Goal: Task Accomplishment & Management: Manage account settings

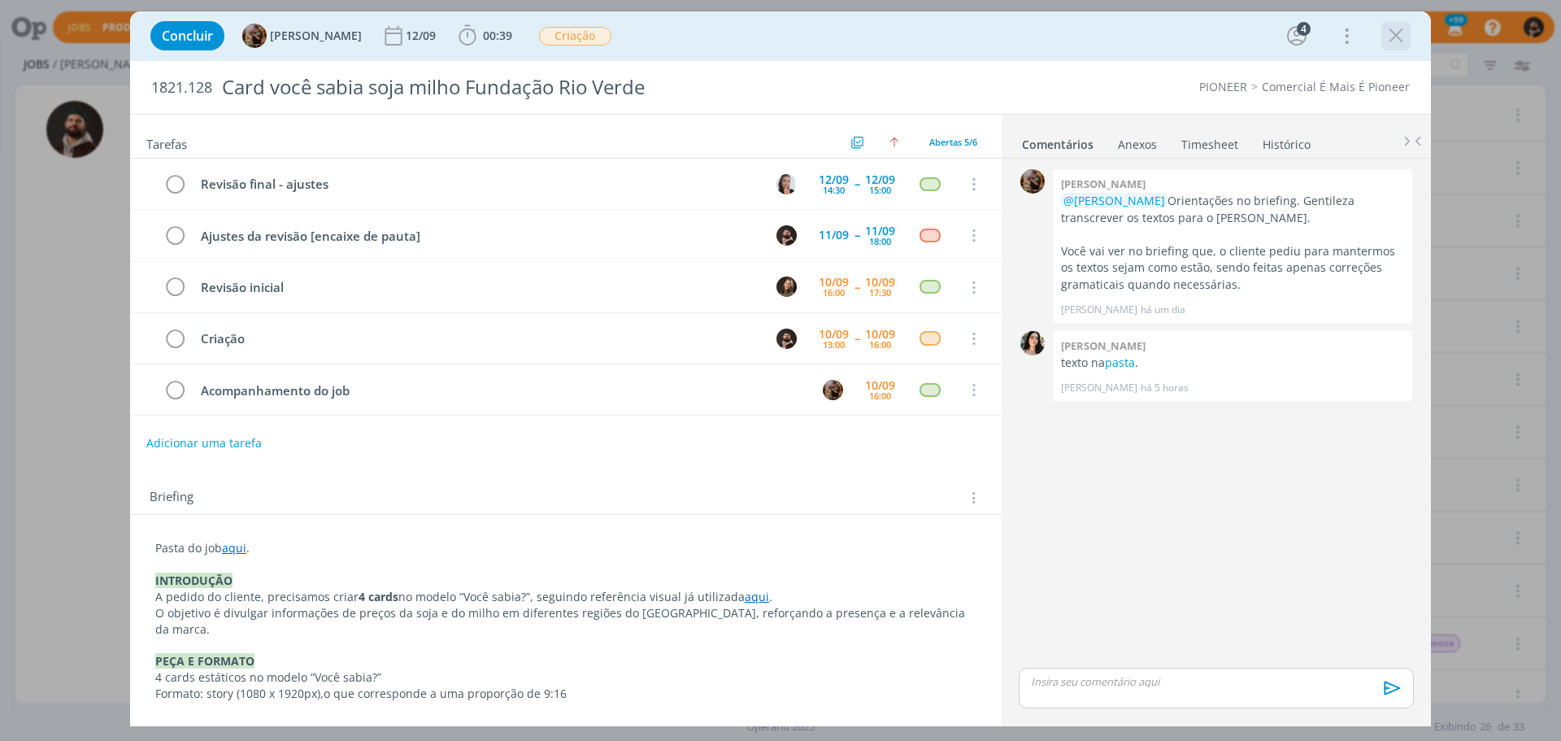
click at [1394, 34] on icon "dialog" at bounding box center [1396, 36] width 24 height 24
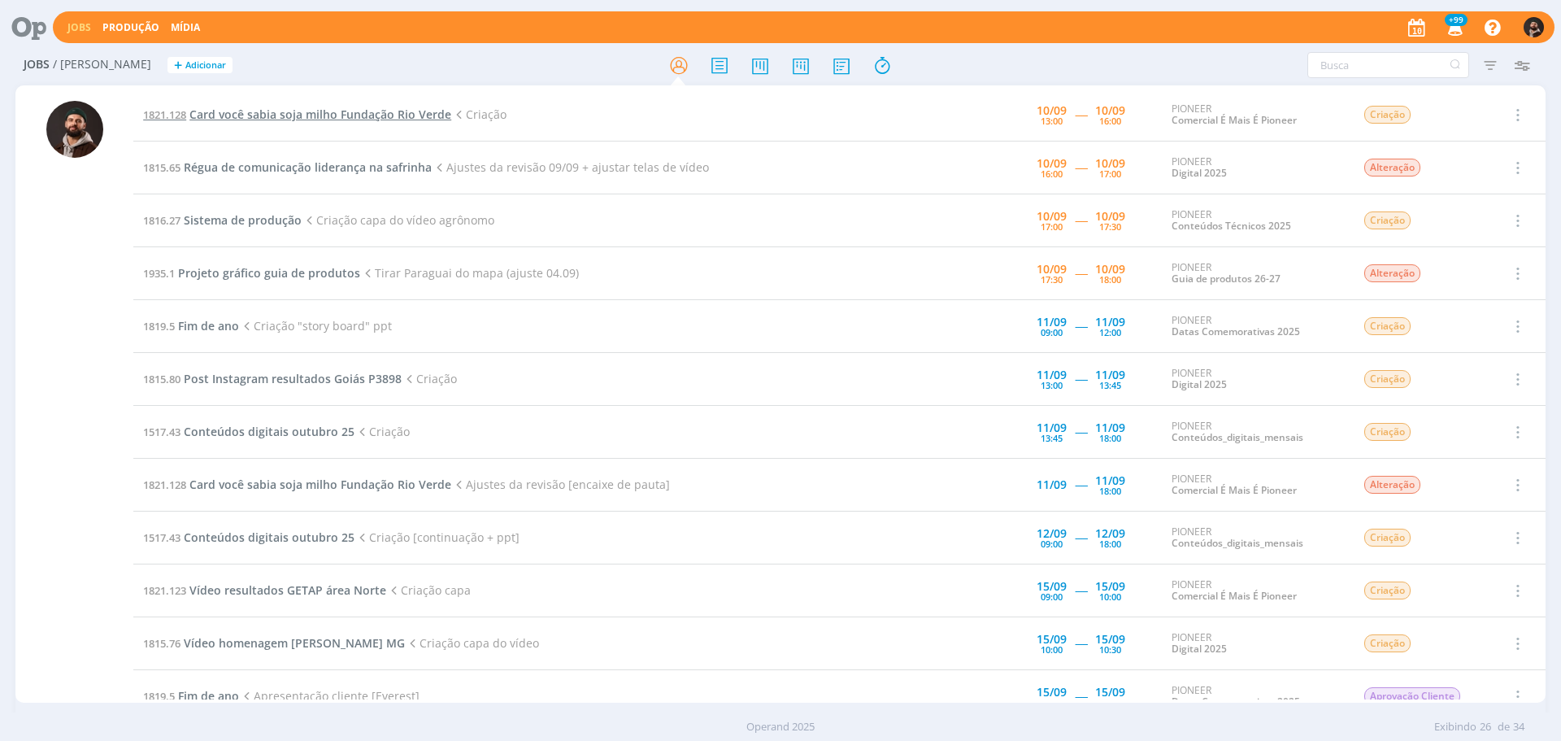
click at [284, 112] on span "Card você sabia soja milho Fundação Rio Verde" at bounding box center [320, 114] width 262 height 15
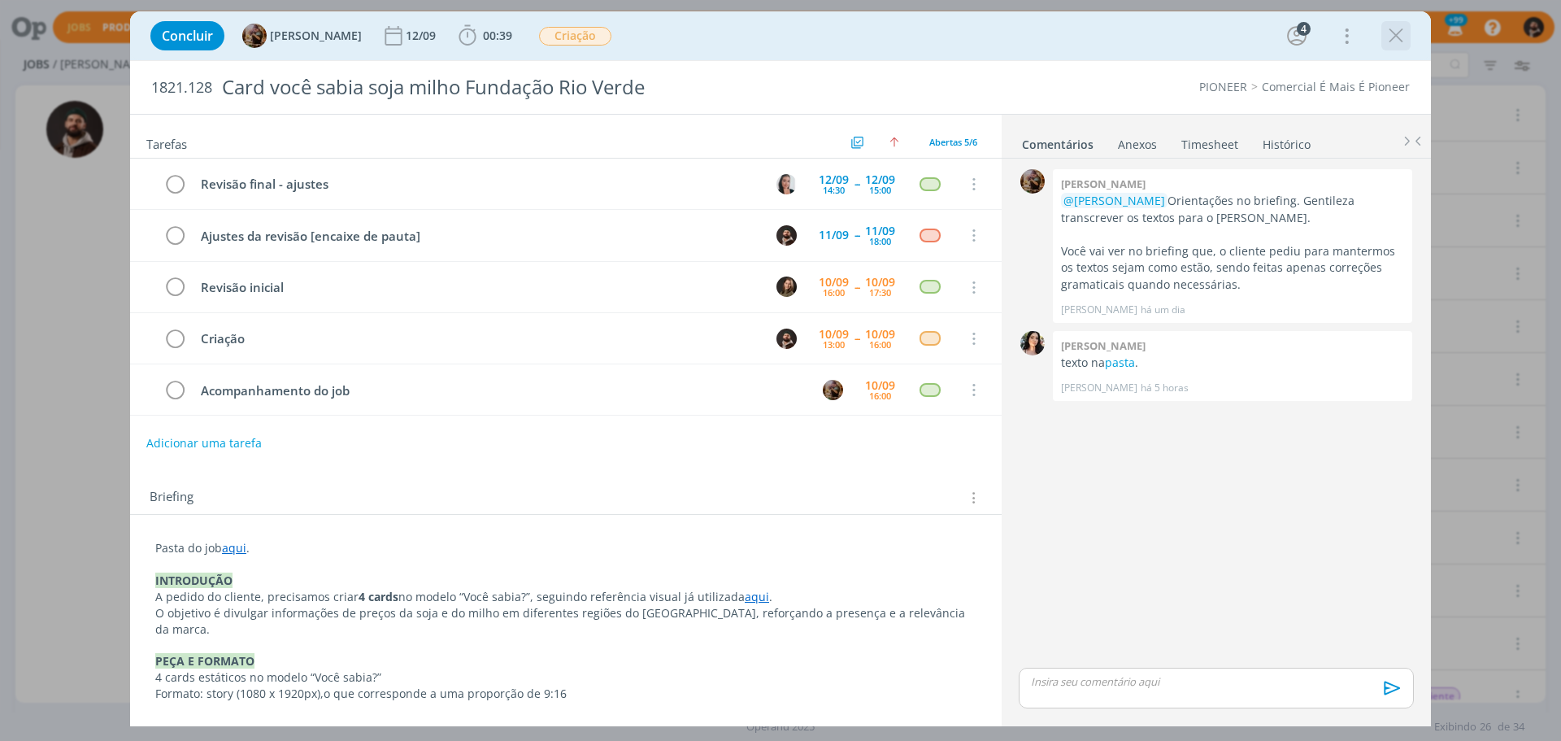
click at [1394, 35] on icon "dialog" at bounding box center [1396, 36] width 24 height 24
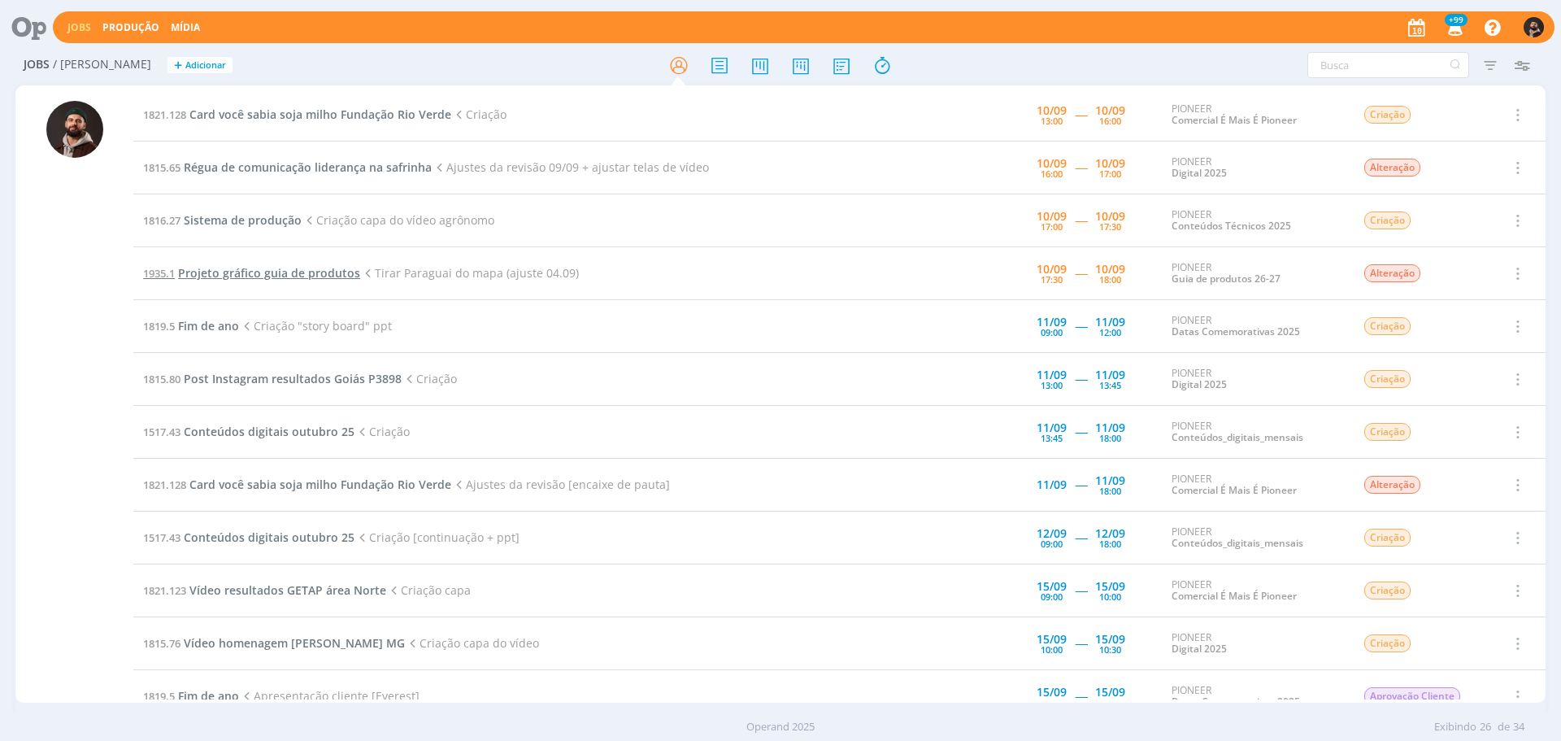
click at [312, 270] on span "Projeto gráfico guia de produtos" at bounding box center [269, 272] width 182 height 15
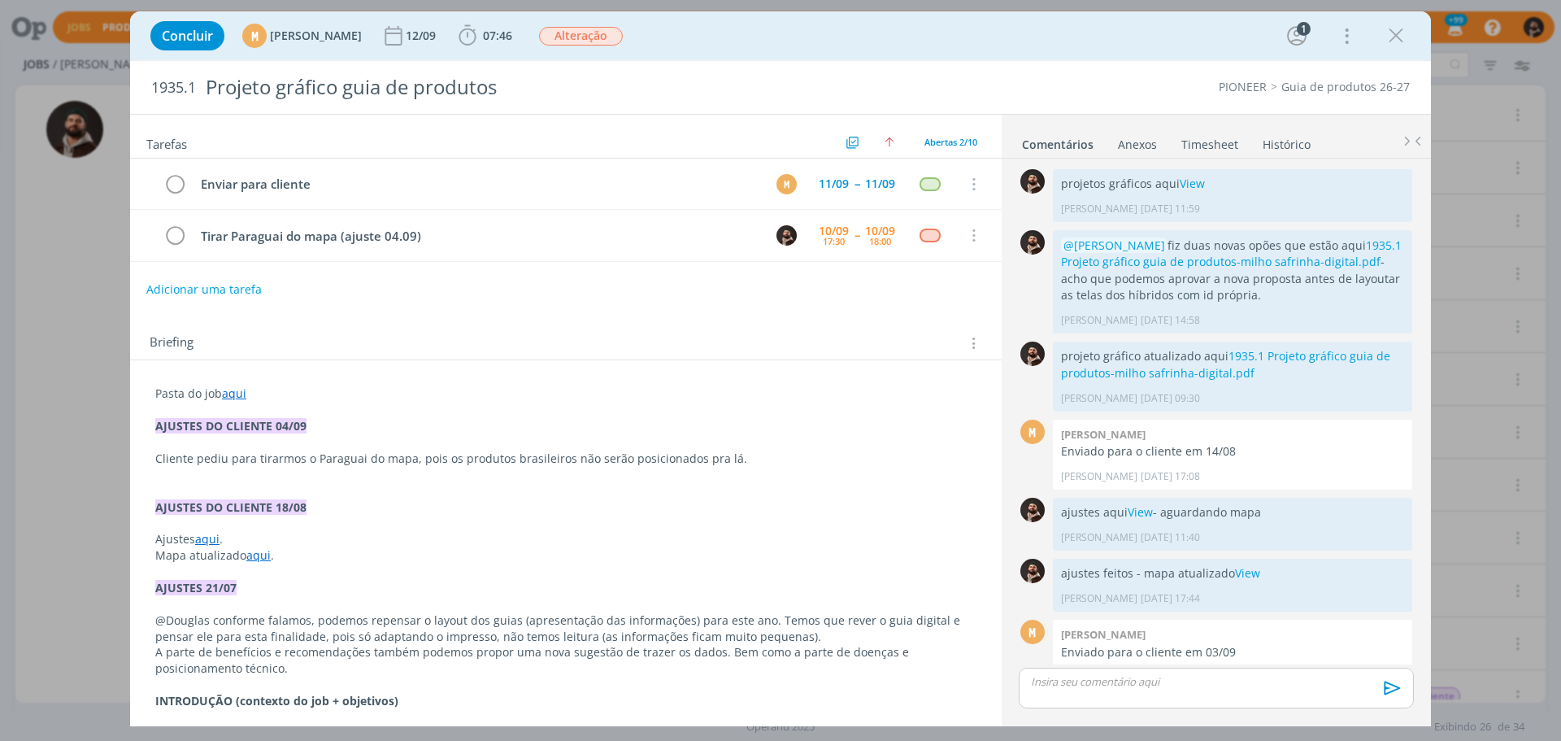
scroll to position [29, 0]
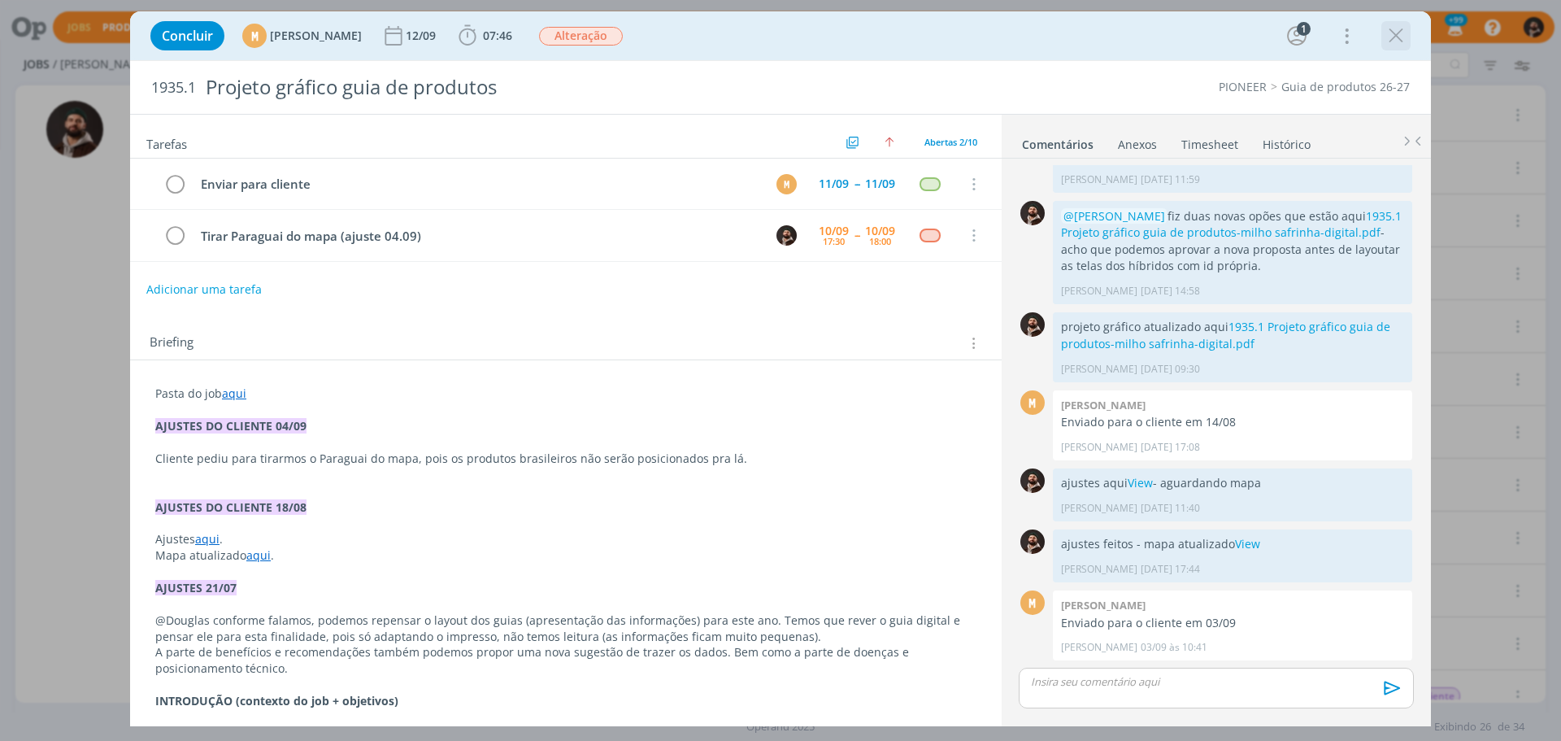
click at [1401, 35] on icon "dialog" at bounding box center [1396, 36] width 24 height 24
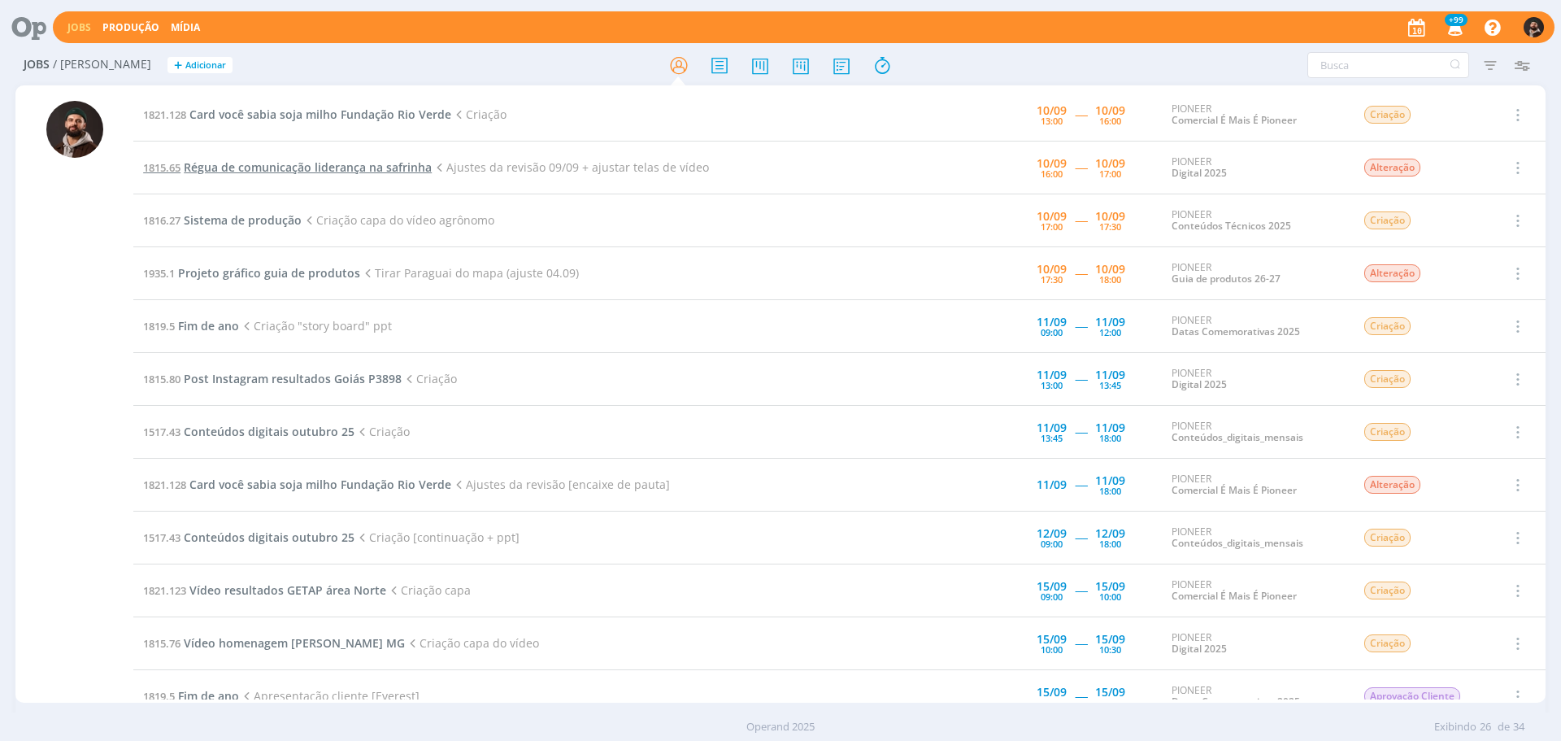
click at [393, 160] on span "Régua de comunicação liderança na safrinha" at bounding box center [308, 166] width 248 height 15
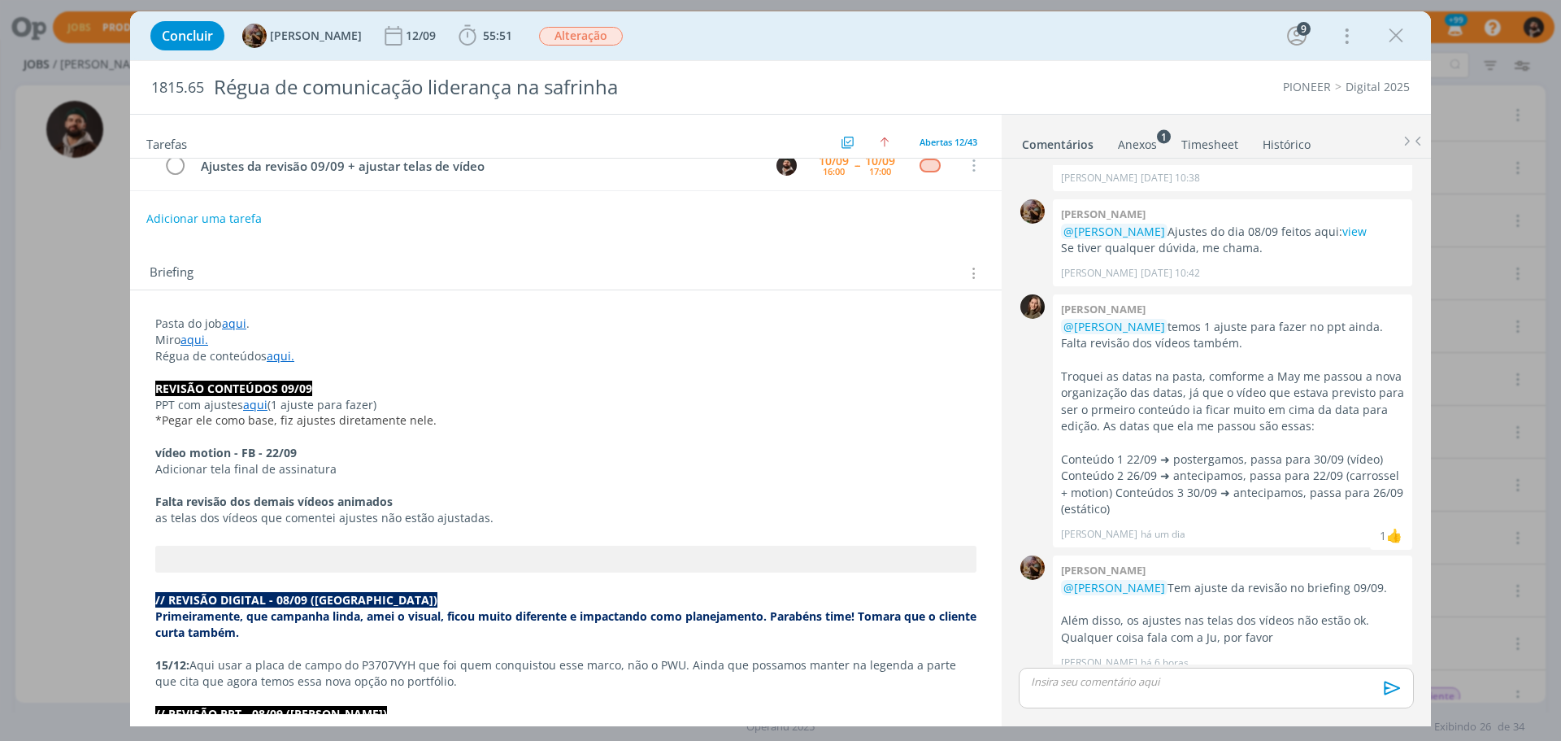
scroll to position [244, 0]
click at [298, 466] on p "Adicionar tela final de assinatura" at bounding box center [565, 468] width 821 height 16
drag, startPoint x: 1398, startPoint y: 34, endPoint x: 1030, endPoint y: 124, distance: 379.2
click at [1398, 34] on icon "dialog" at bounding box center [1396, 36] width 24 height 24
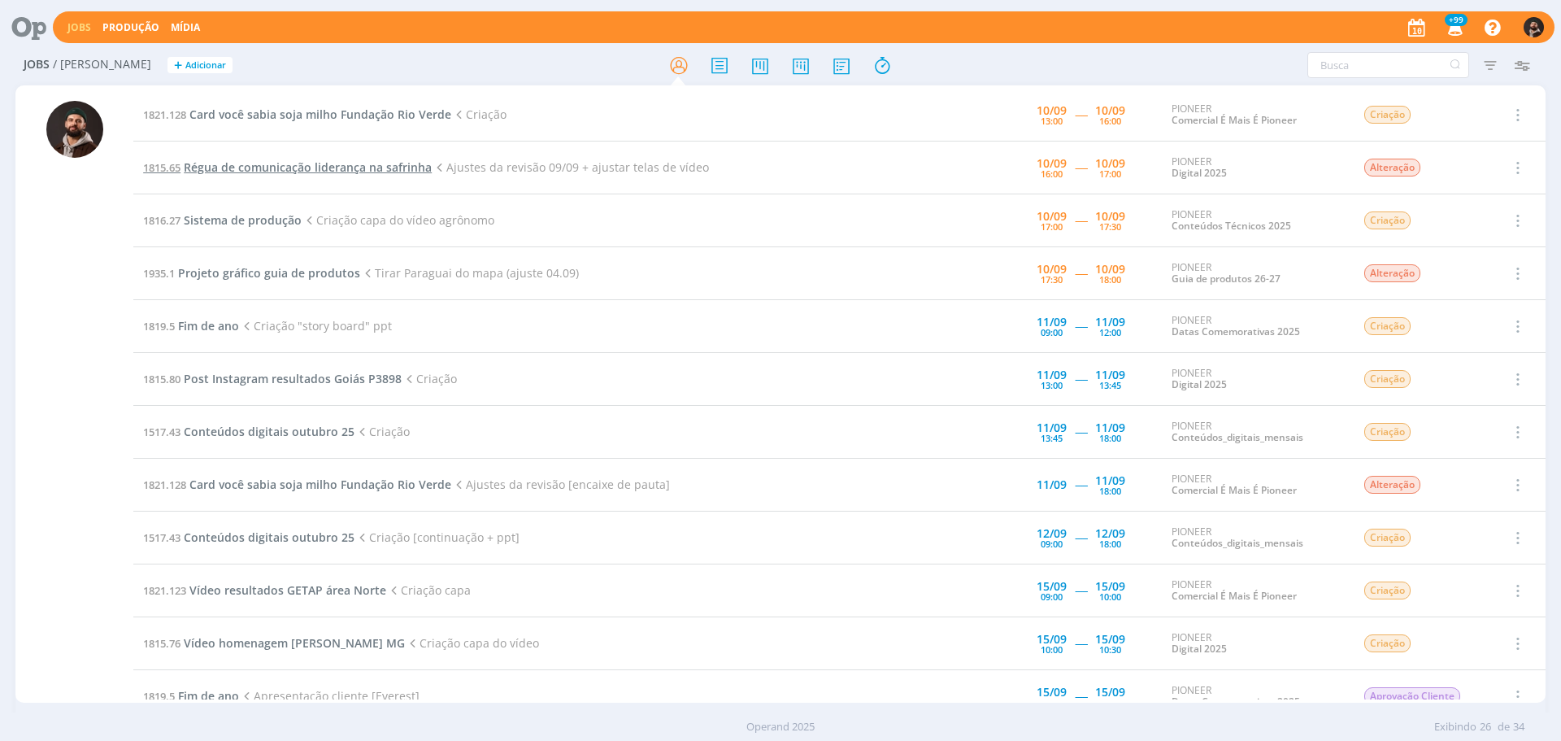
click at [419, 171] on span "Régua de comunicação liderança na safrinha" at bounding box center [308, 166] width 248 height 15
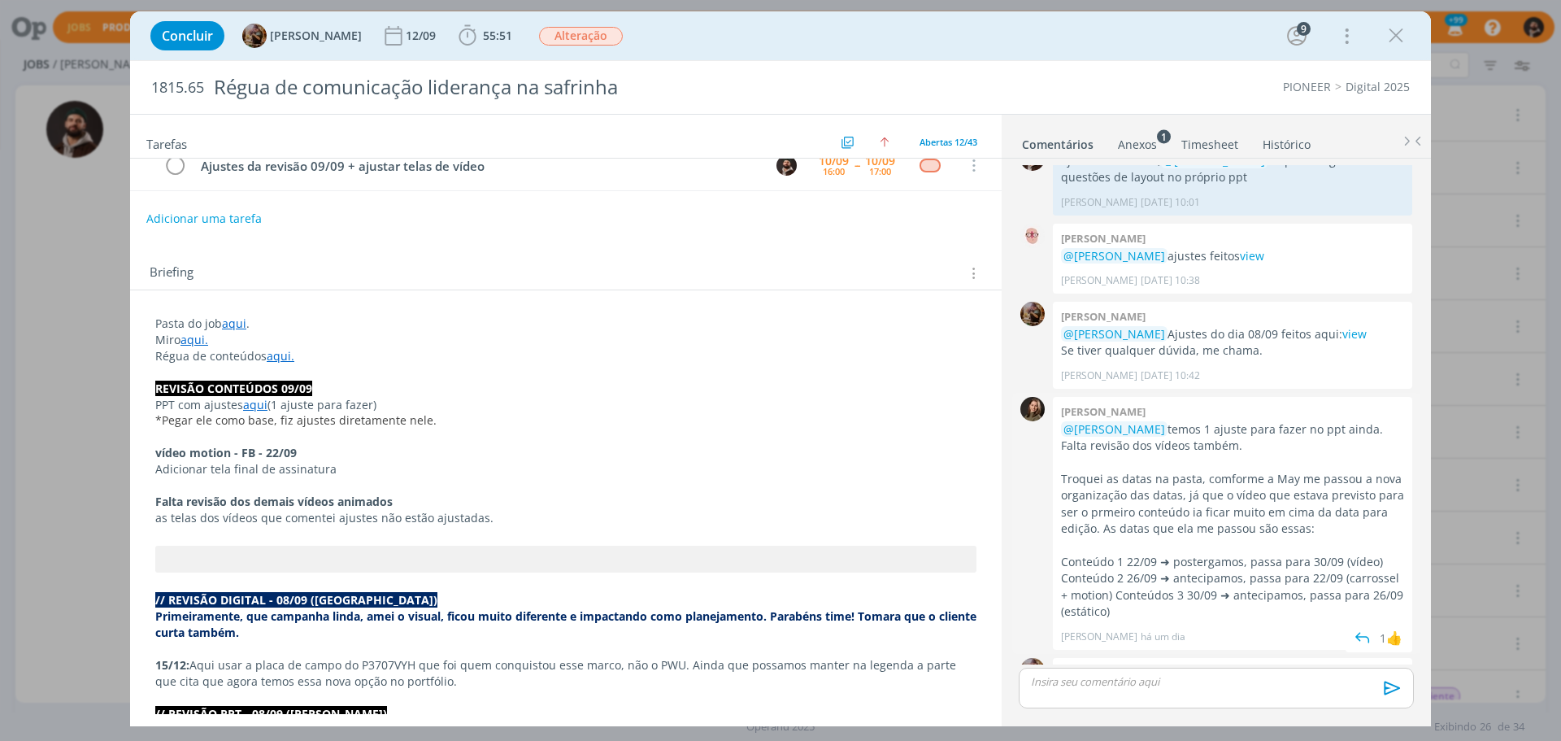
scroll to position [3102, 0]
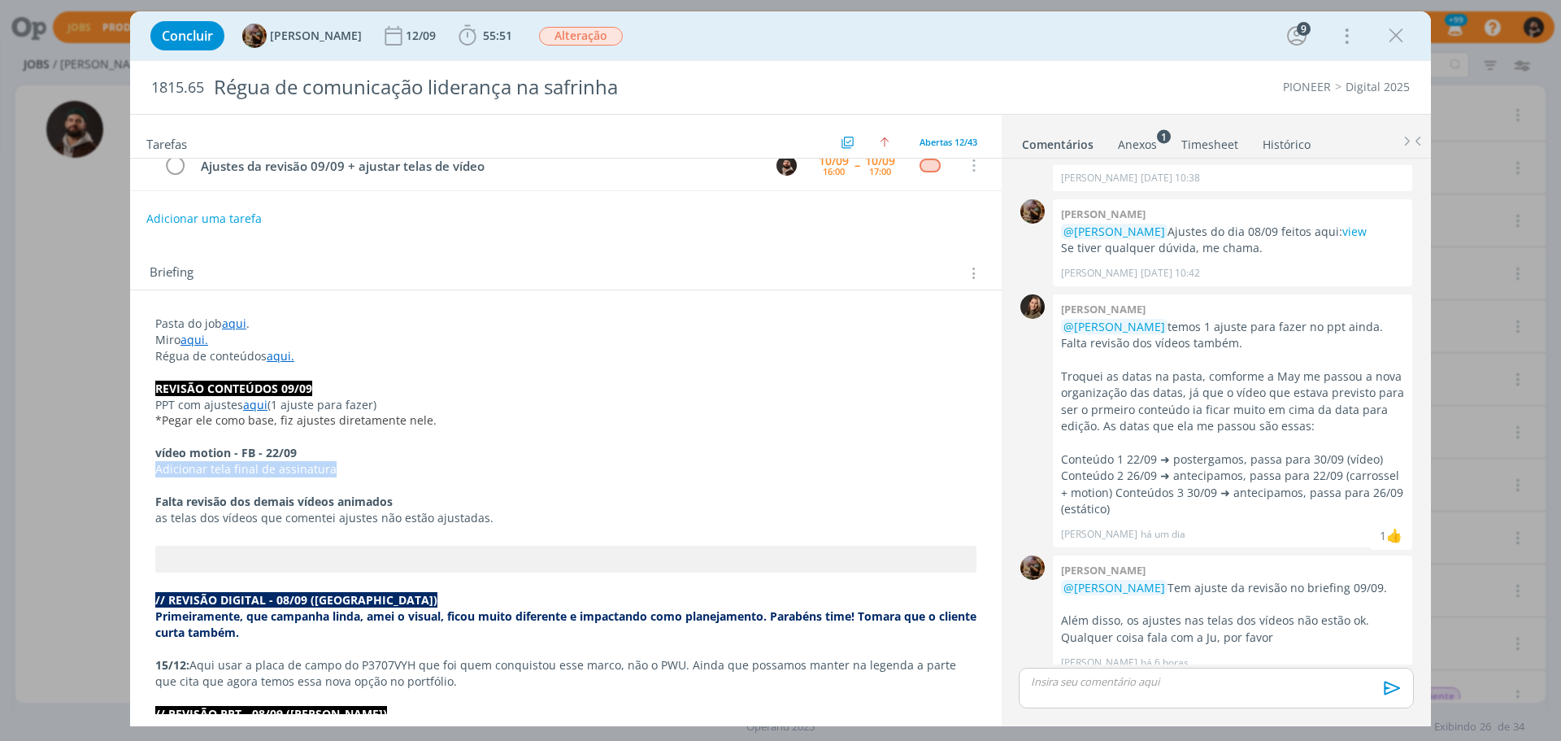
drag, startPoint x: 149, startPoint y: 467, endPoint x: 363, endPoint y: 467, distance: 214.6
click at [363, 467] on p "Adicionar tela final de assinatura" at bounding box center [566, 470] width 820 height 16
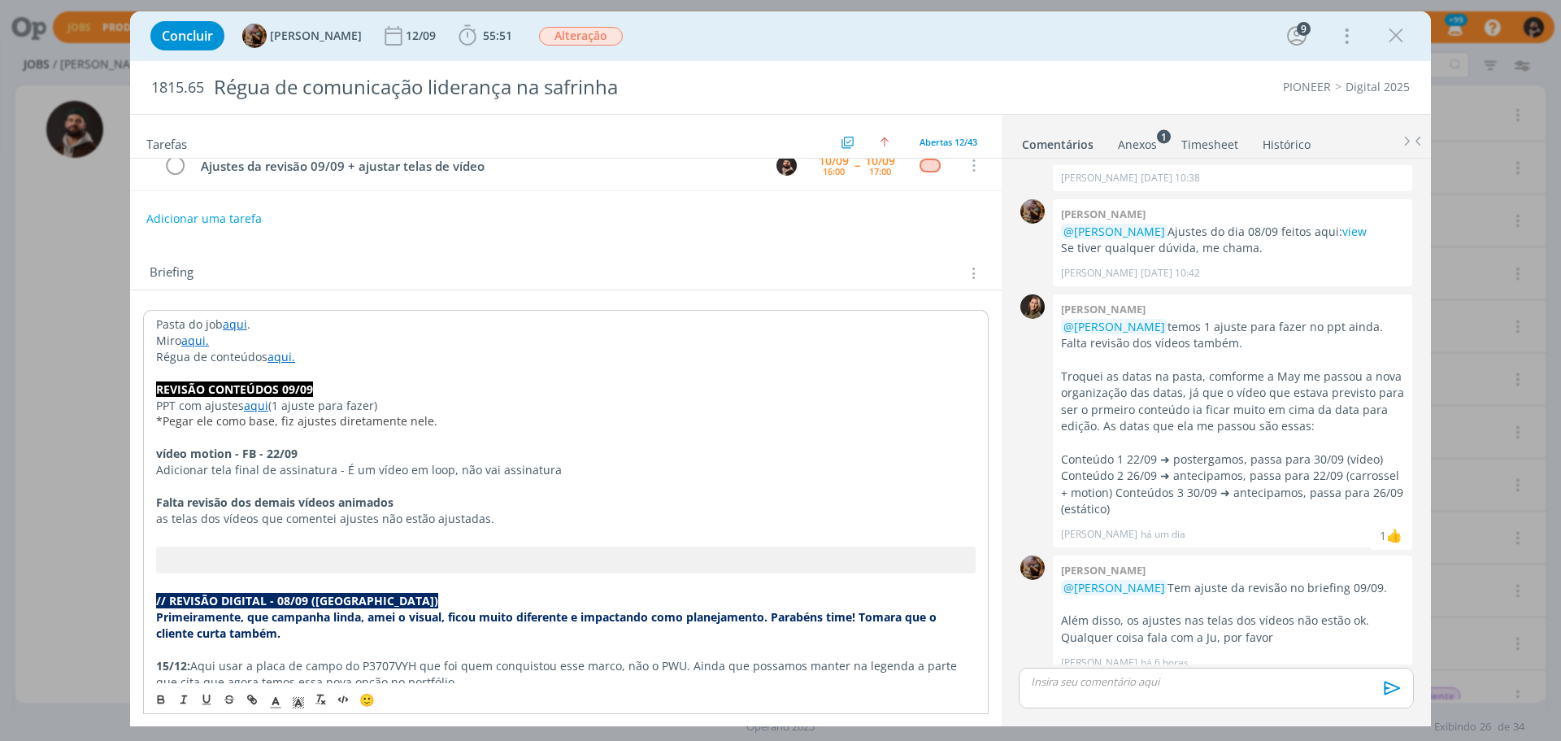
click at [341, 467] on p "Adicionar tela final de assinatura - É um vídeo em loop, não vai assinatura" at bounding box center [566, 470] width 820 height 16
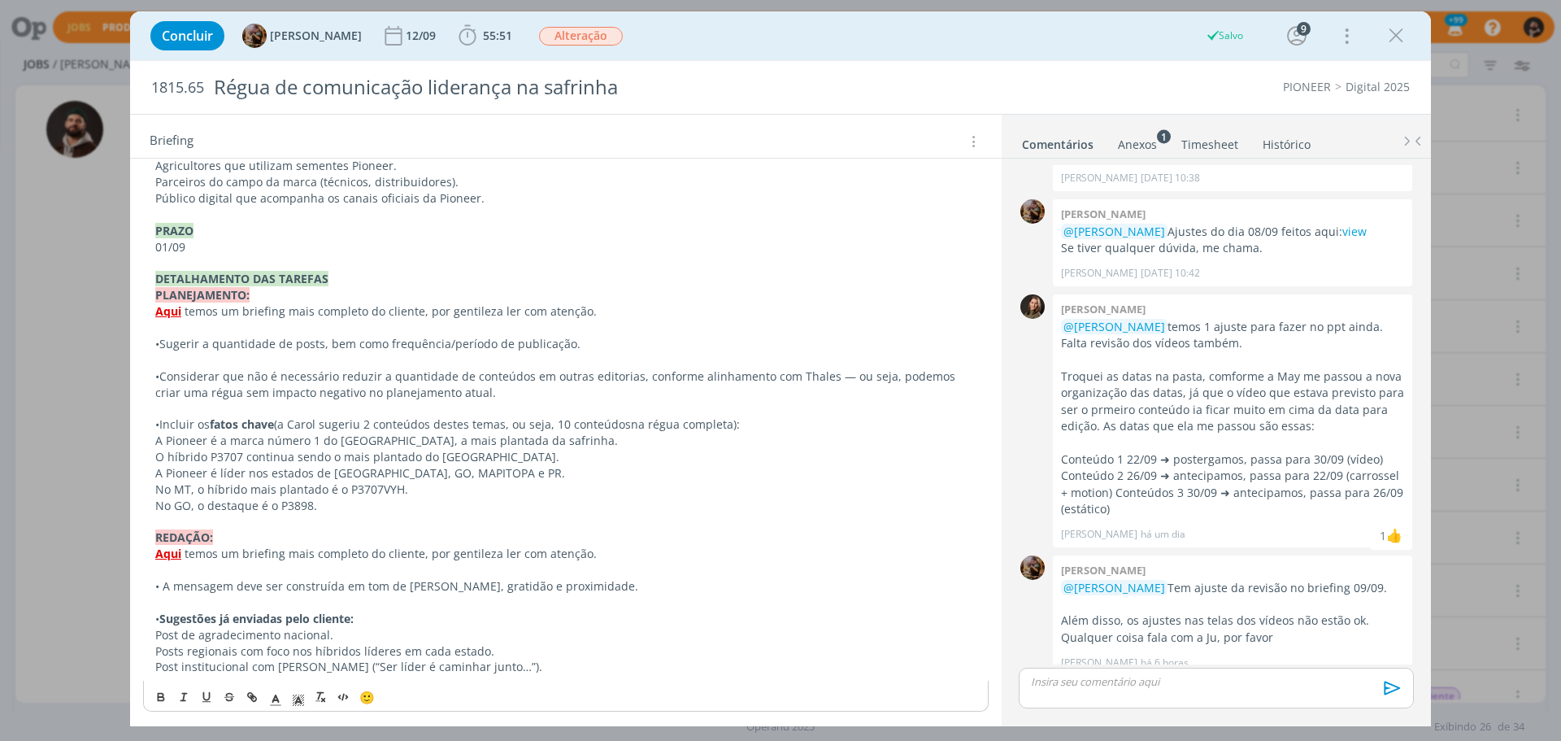
scroll to position [1394, 0]
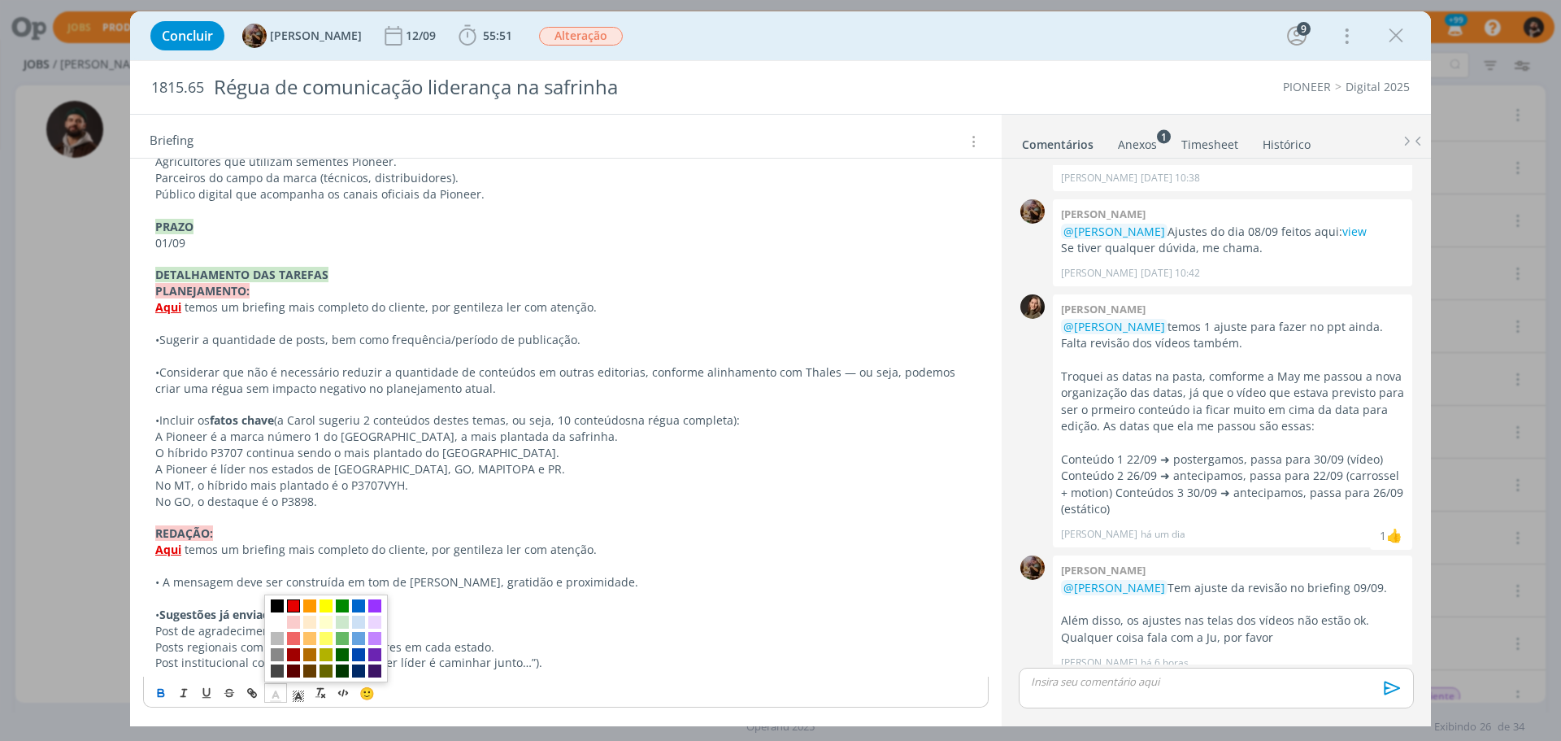
click at [295, 604] on span "dialog" at bounding box center [293, 605] width 13 height 13
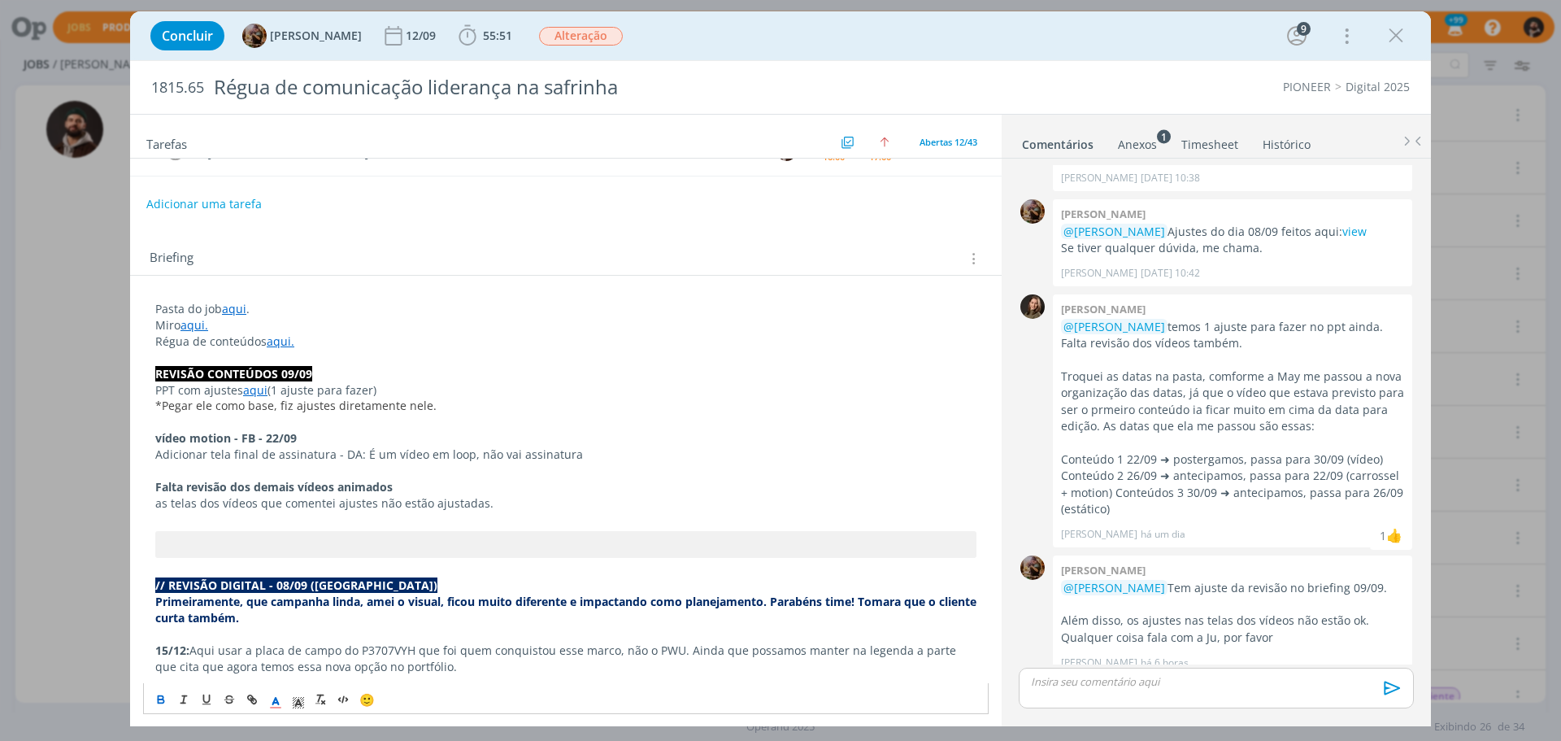
scroll to position [257, 0]
drag, startPoint x: 339, startPoint y: 455, endPoint x: 546, endPoint y: 476, distance: 208.3
click at [574, 459] on p "Adicionar tela final de assinatura - DA: É um vídeo em loop, não vai assinatura" at bounding box center [565, 455] width 821 height 16
click at [272, 702] on icon "dialog" at bounding box center [275, 701] width 15 height 15
click at [287, 607] on span "dialog" at bounding box center [293, 612] width 13 height 13
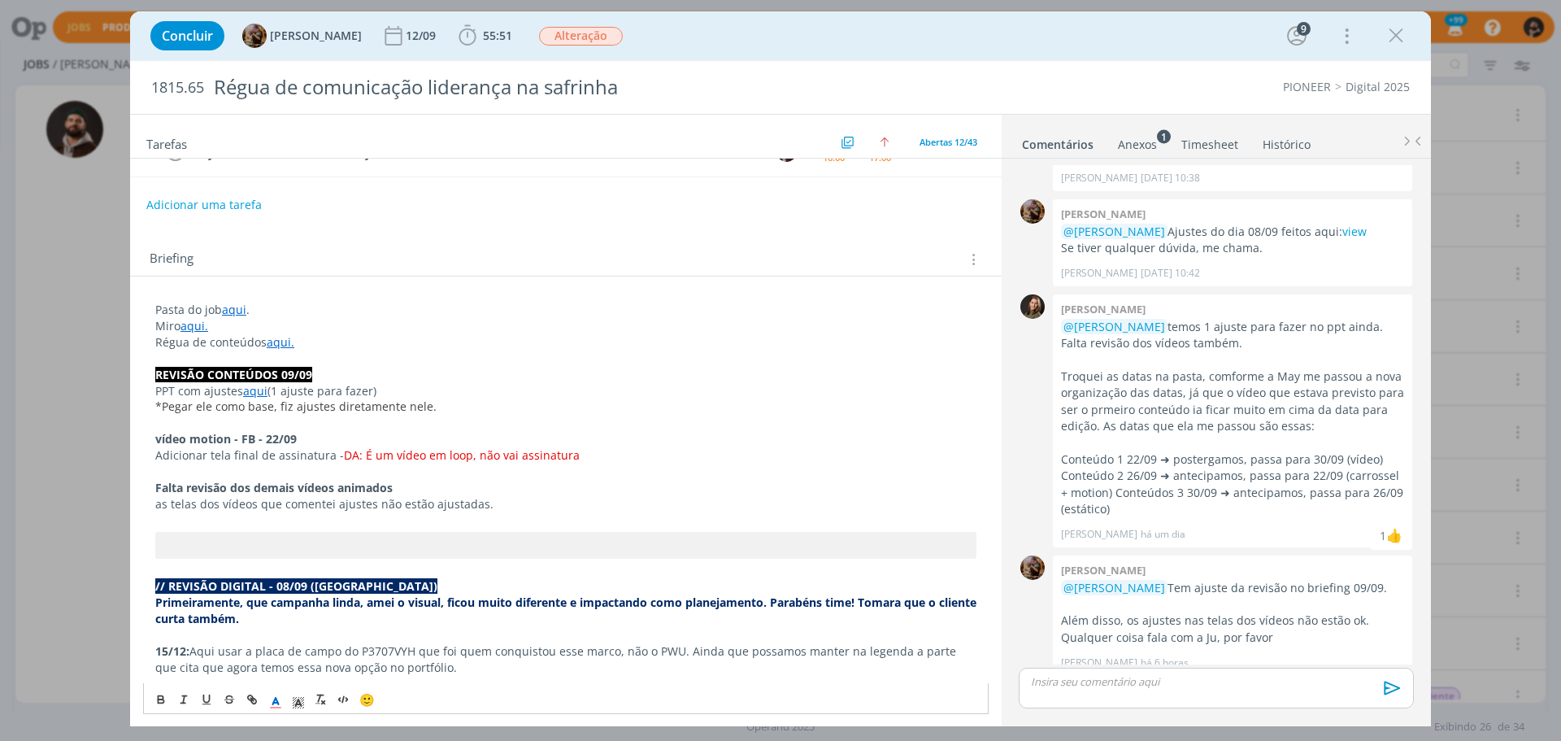
click at [498, 441] on p "vídeo motion - FB - 22/09" at bounding box center [565, 439] width 821 height 16
click at [593, 454] on p "Adicionar tela final de assinatura - DA: É um vídeo em loop, não vai assinatura" at bounding box center [565, 455] width 821 height 16
click at [155, 407] on span "*Pegar ele como base, fiz ajustes diretamente nele." at bounding box center [295, 405] width 281 height 15
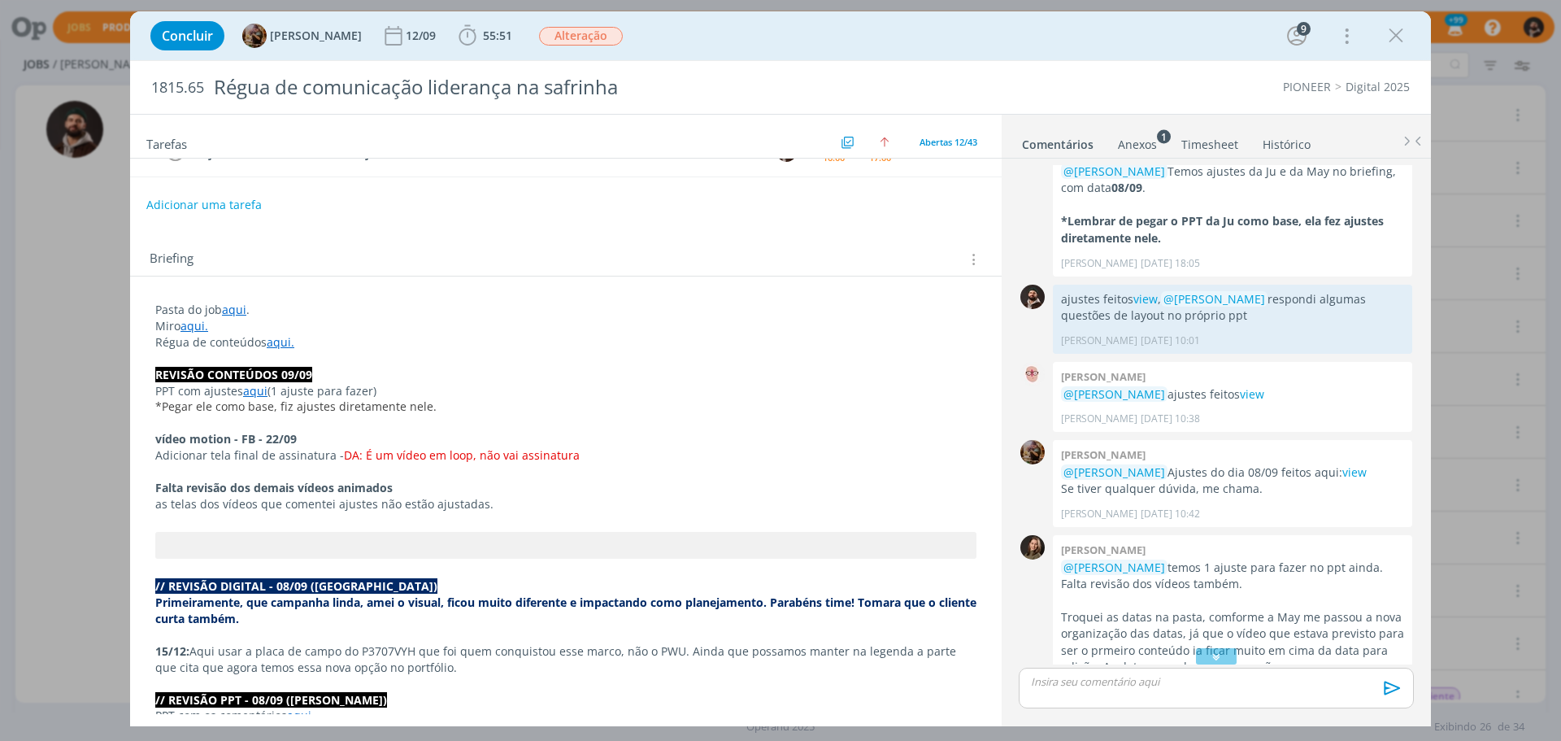
scroll to position [2860, 0]
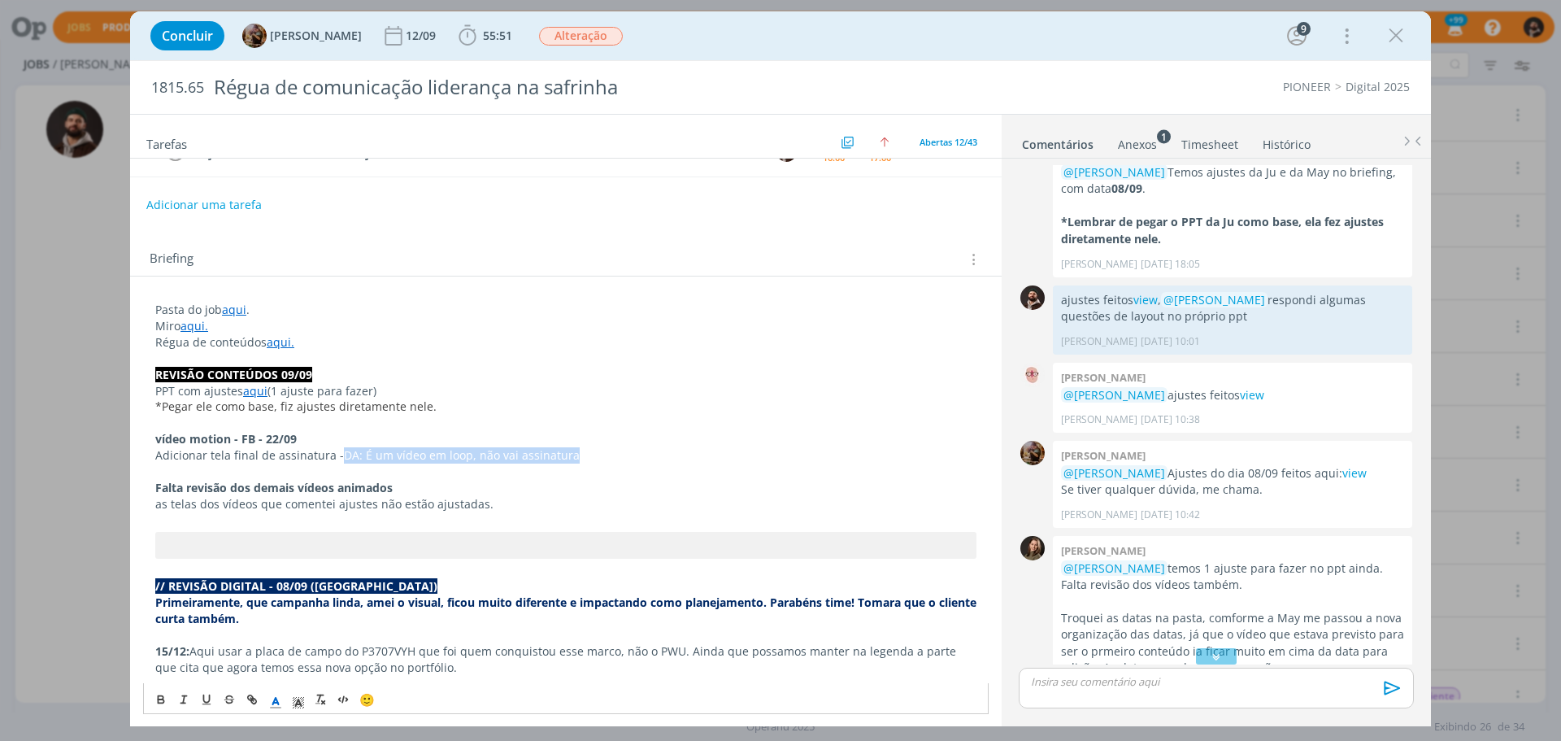
drag, startPoint x: 338, startPoint y: 457, endPoint x: 590, endPoint y: 459, distance: 252.0
click at [590, 459] on p "Adicionar tela final de assinatura - DA: É um vídeo em loop, não vai assinatura" at bounding box center [565, 455] width 821 height 16
click at [590, 459] on p "Adicionar tela final de assinatura" at bounding box center [565, 455] width 821 height 16
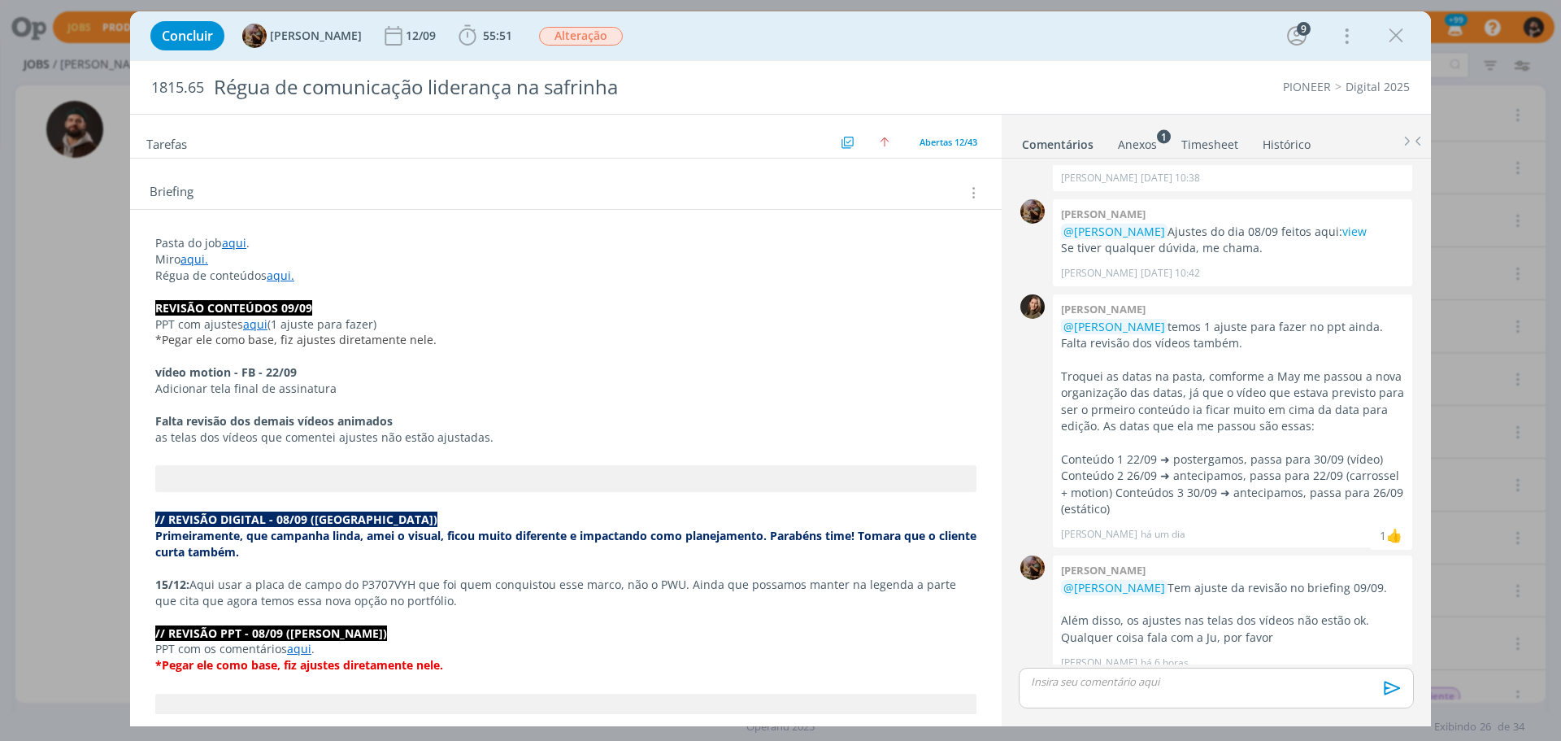
scroll to position [325, 0]
click at [1394, 41] on icon "dialog" at bounding box center [1396, 36] width 24 height 24
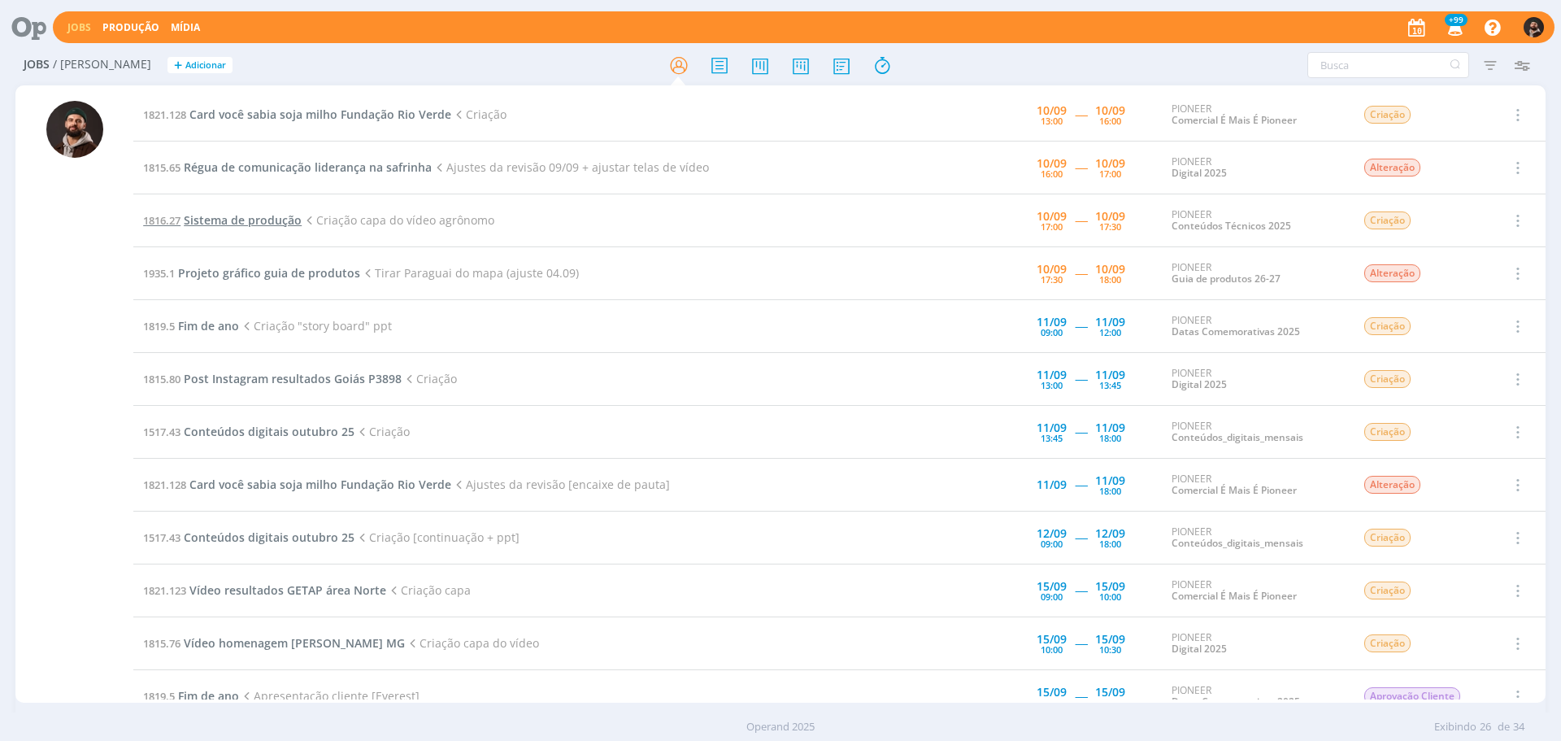
click at [263, 217] on span "Sistema de produção" at bounding box center [243, 219] width 118 height 15
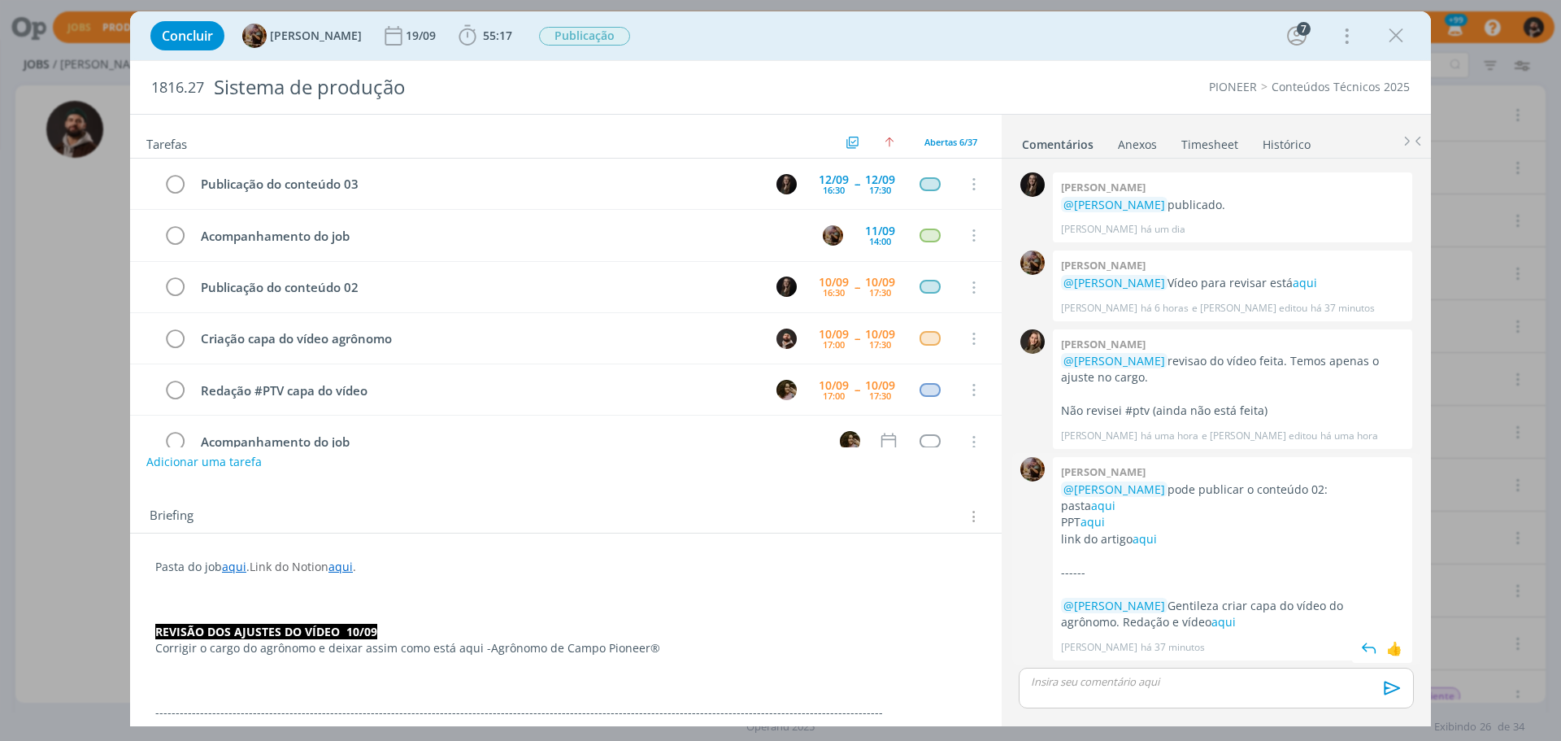
scroll to position [33, 0]
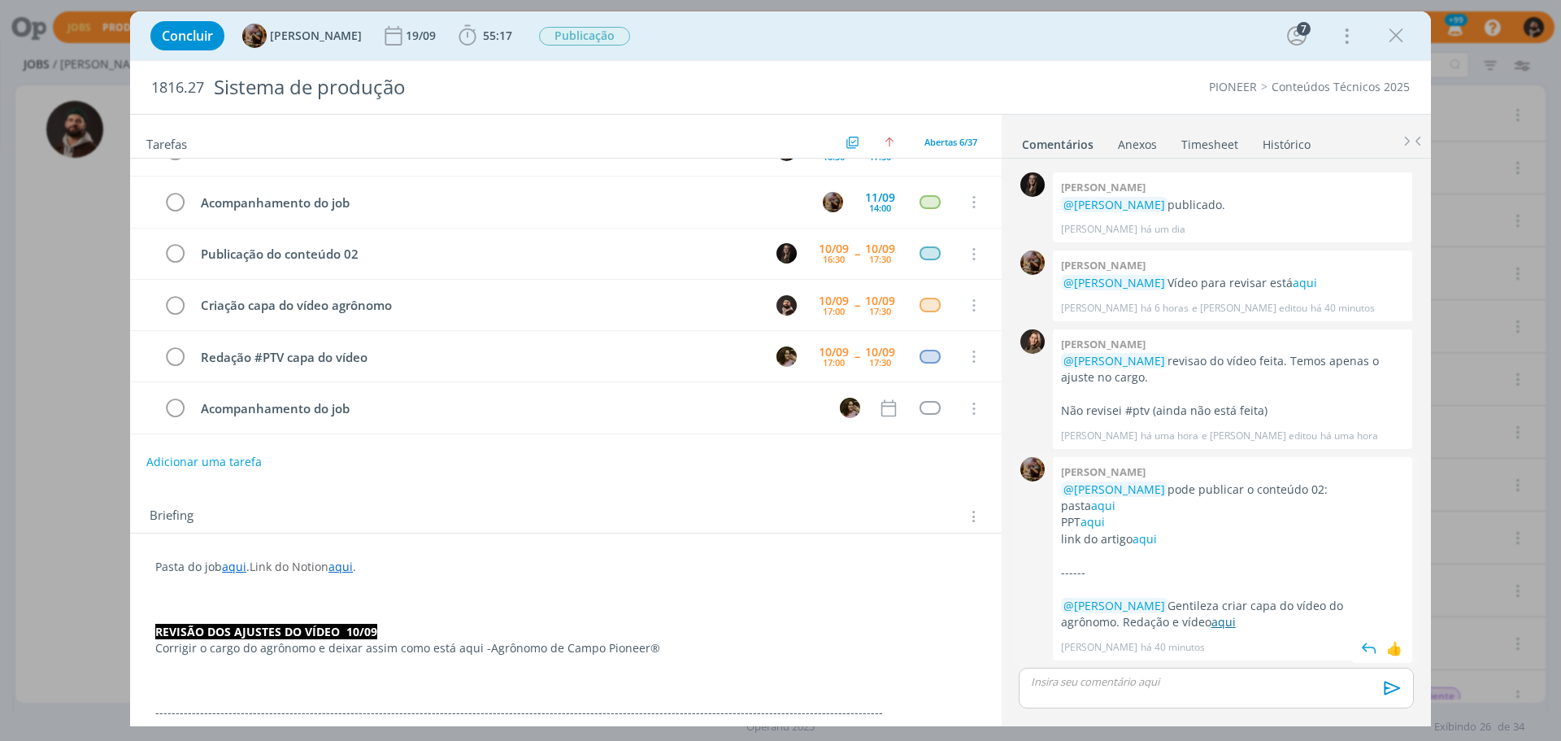
click at [1211, 624] on link "aqui" at bounding box center [1223, 621] width 24 height 15
click at [1392, 31] on icon "dialog" at bounding box center [1396, 36] width 24 height 24
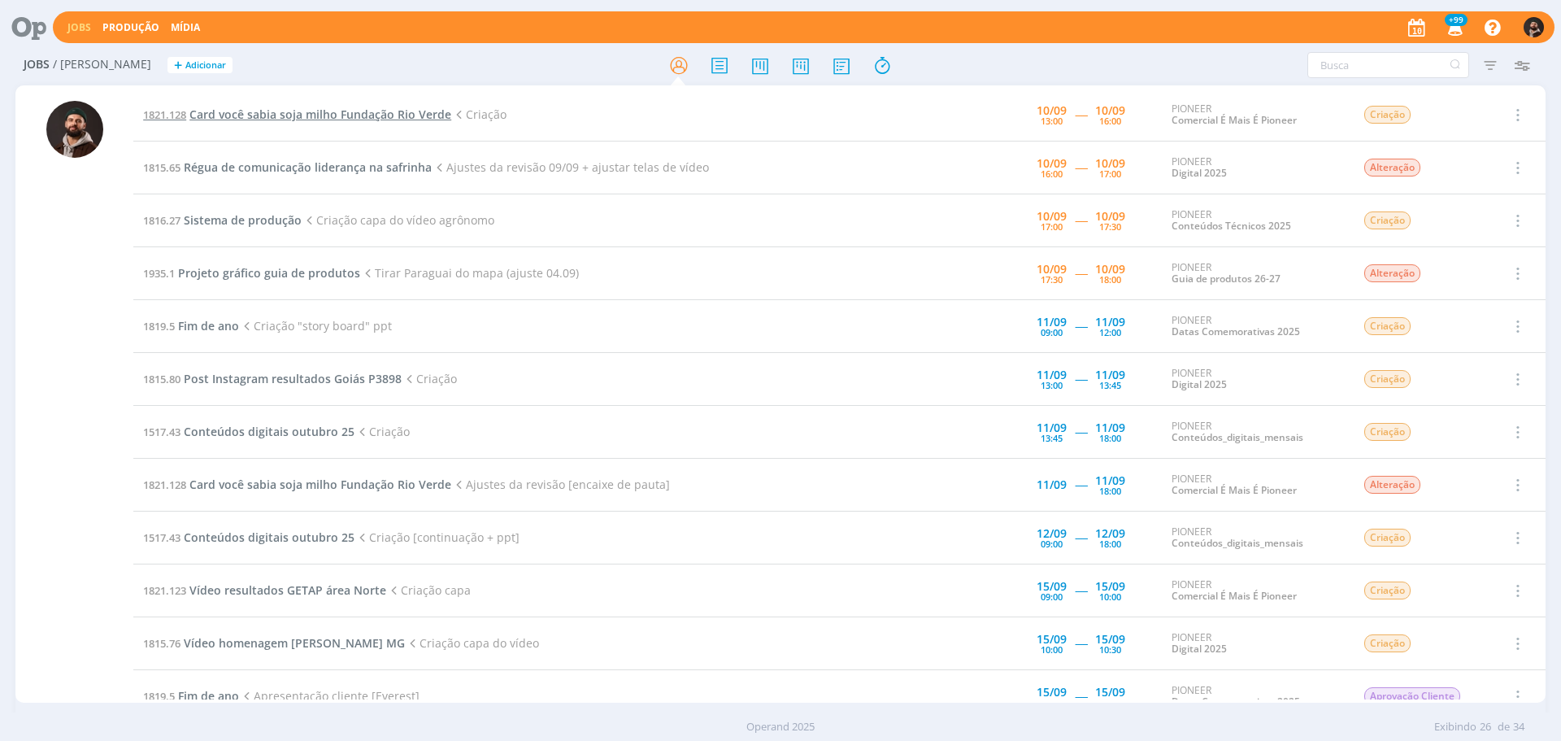
click at [324, 114] on span "Card você sabia soja milho Fundação Rio Verde" at bounding box center [320, 114] width 262 height 15
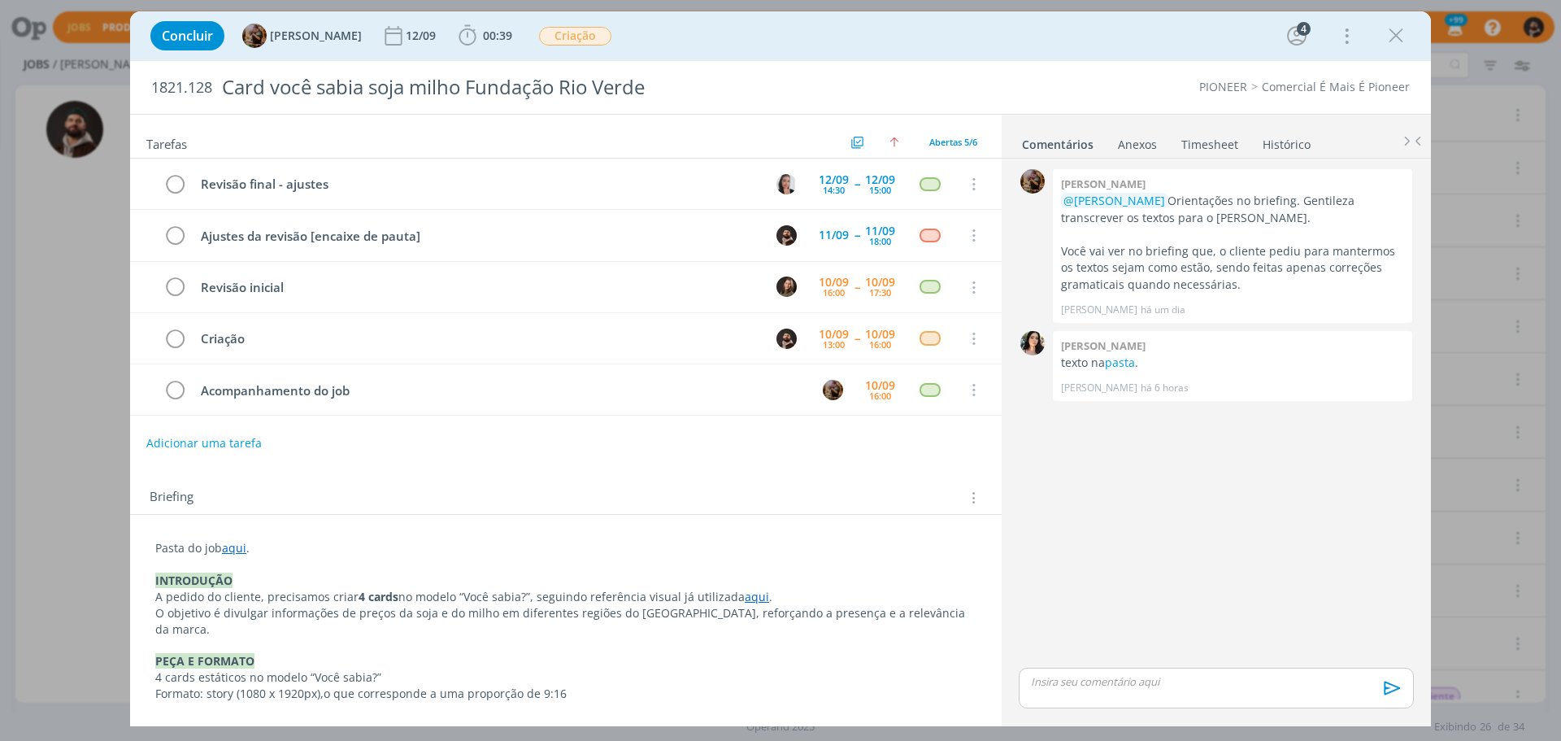
click at [1192, 674] on p "dialog" at bounding box center [1216, 681] width 369 height 15
click at [1380, 685] on icon "dialog" at bounding box center [1390, 693] width 24 height 24
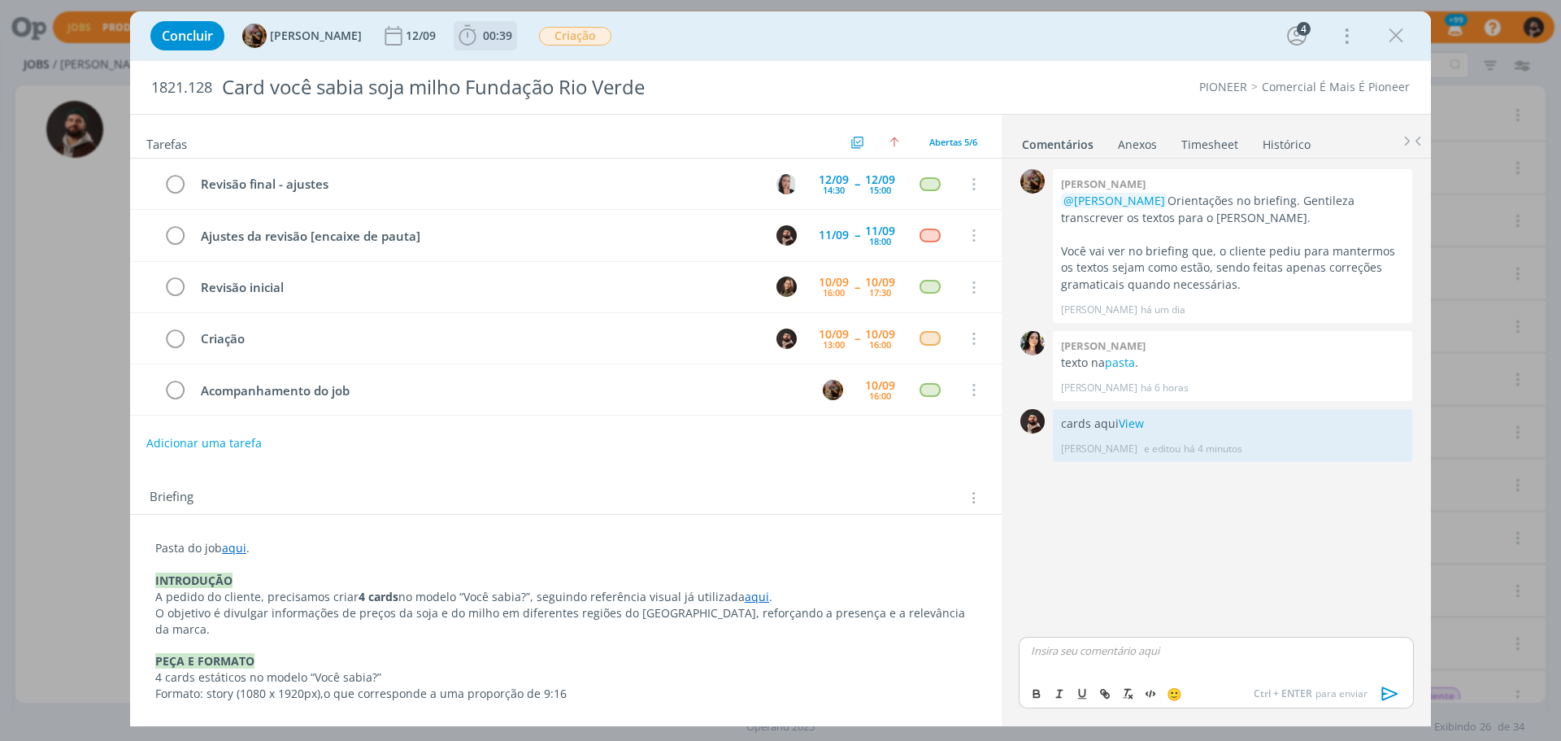
click at [512, 41] on span "00:39" at bounding box center [497, 35] width 29 height 15
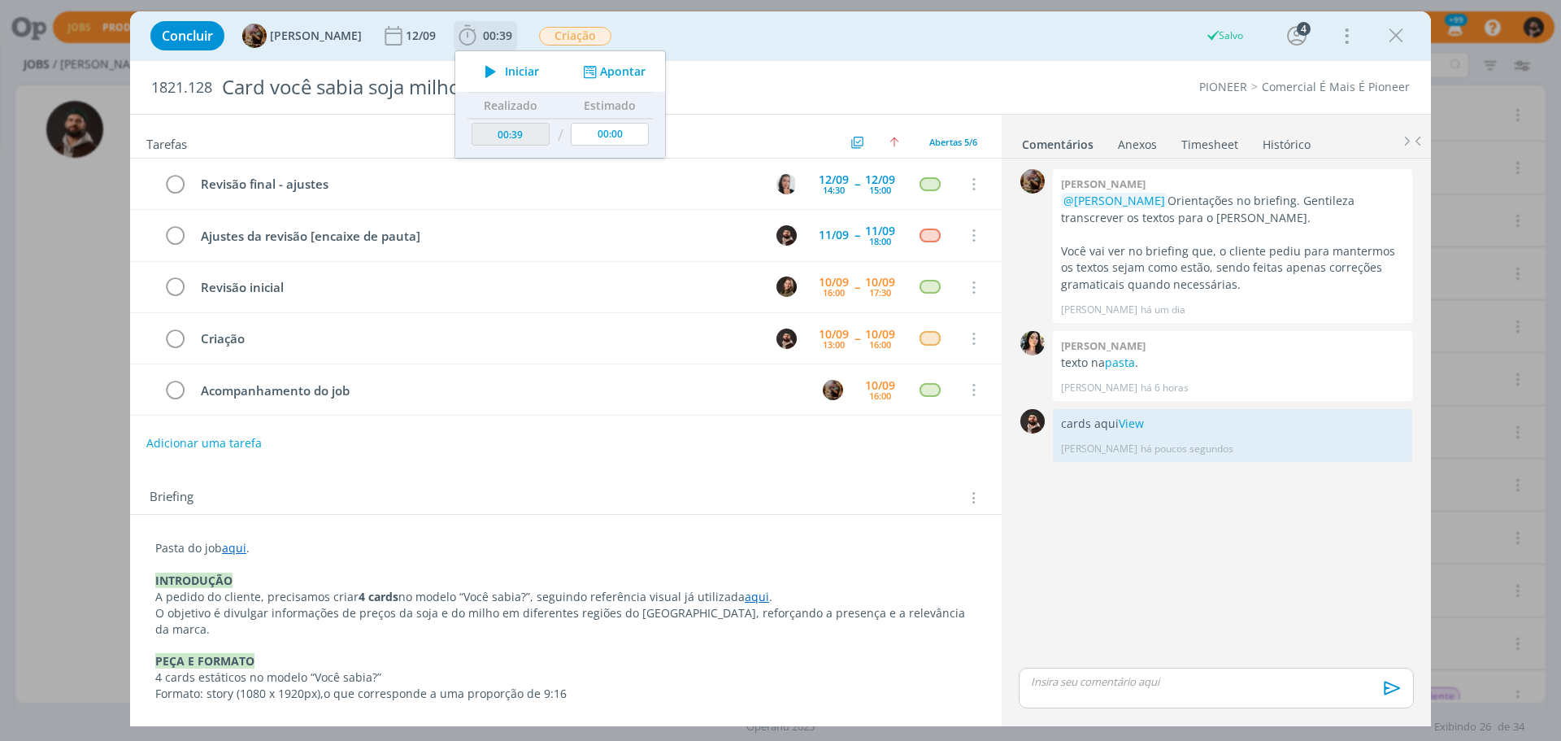
click at [646, 67] on button "Apontar" at bounding box center [612, 71] width 67 height 17
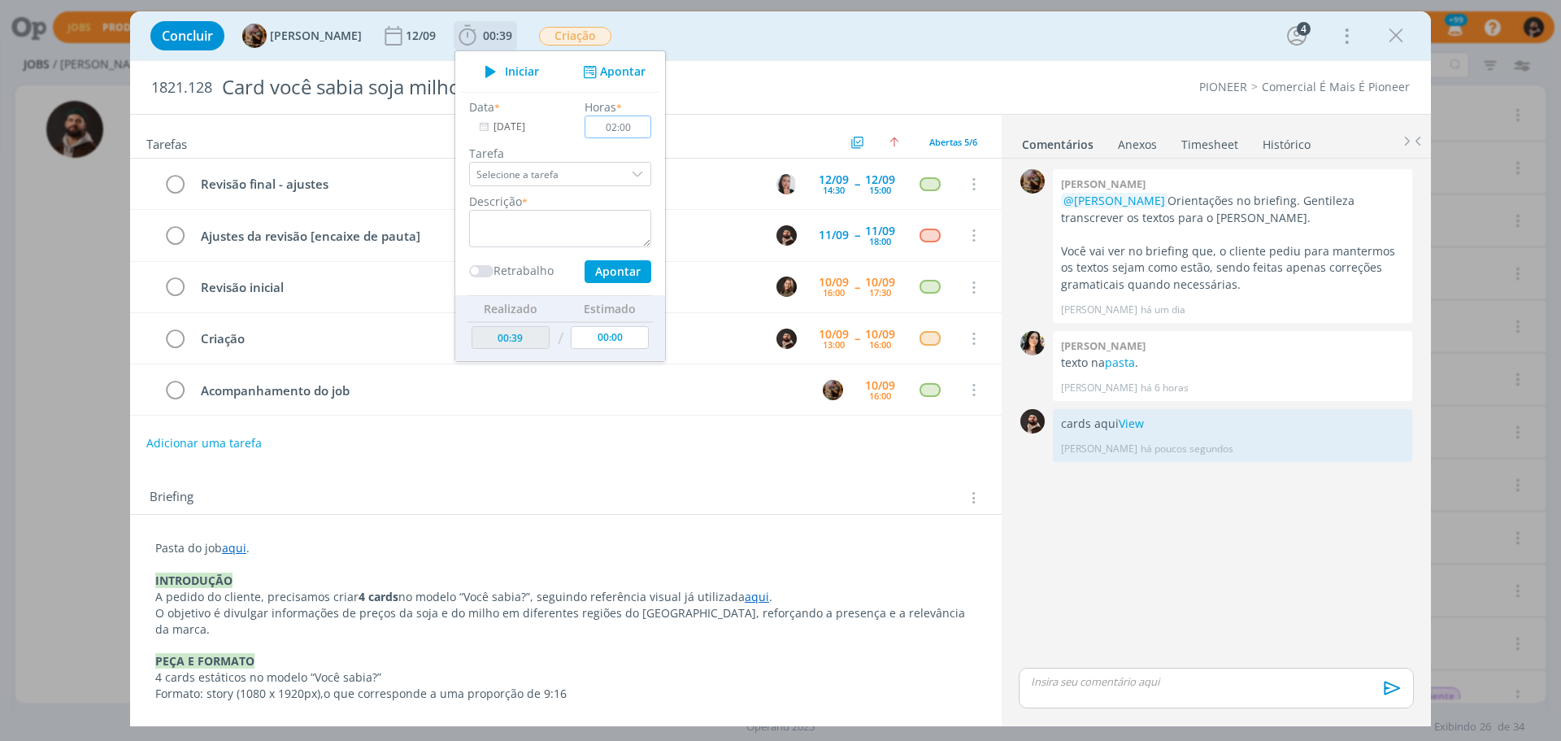
type input "02:00"
click at [633, 218] on textarea "dialog" at bounding box center [560, 228] width 182 height 37
type textarea "criação"
click at [635, 265] on button "Apontar" at bounding box center [618, 271] width 67 height 23
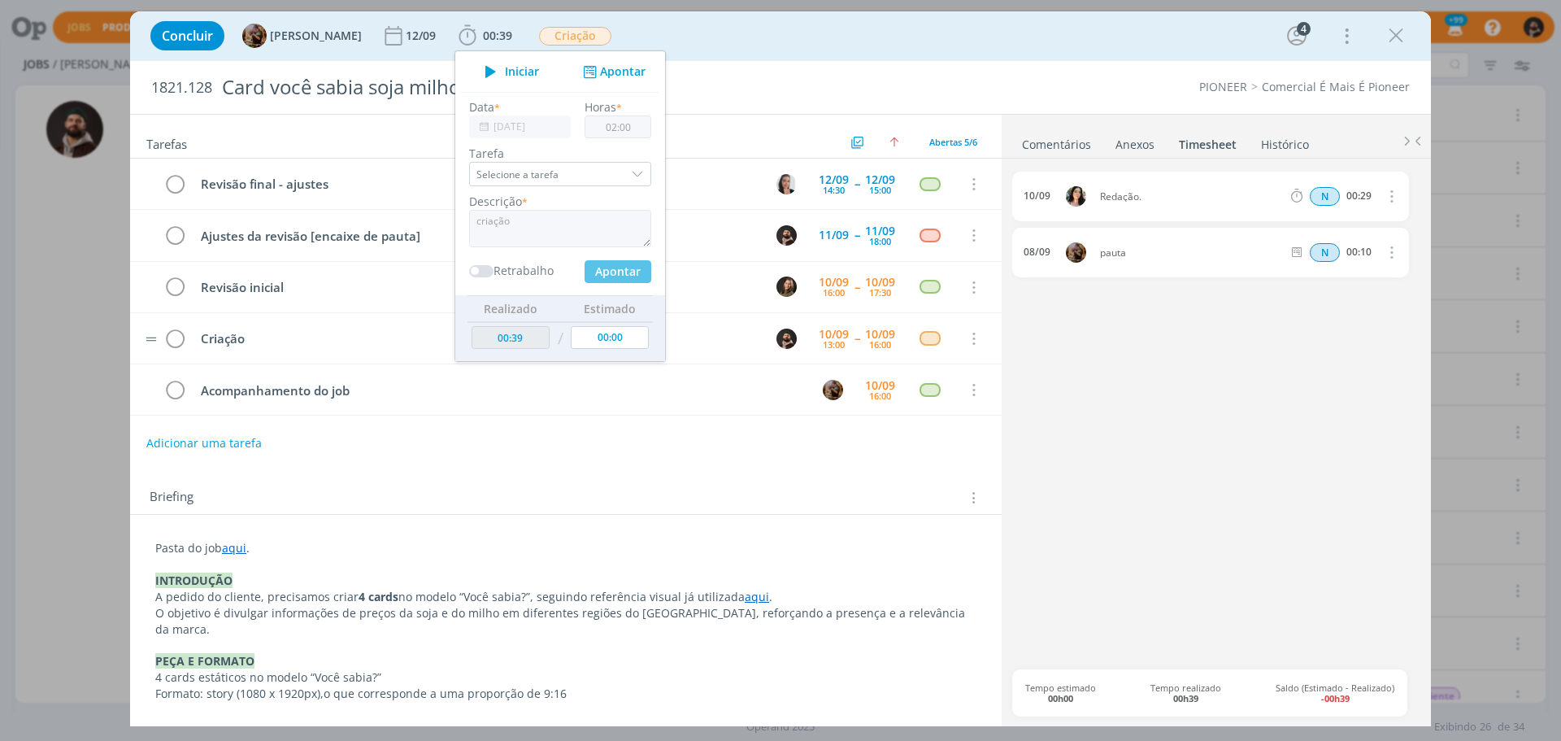
type input "02:39"
type input "00:00"
click at [172, 338] on icon "dialog" at bounding box center [174, 339] width 23 height 24
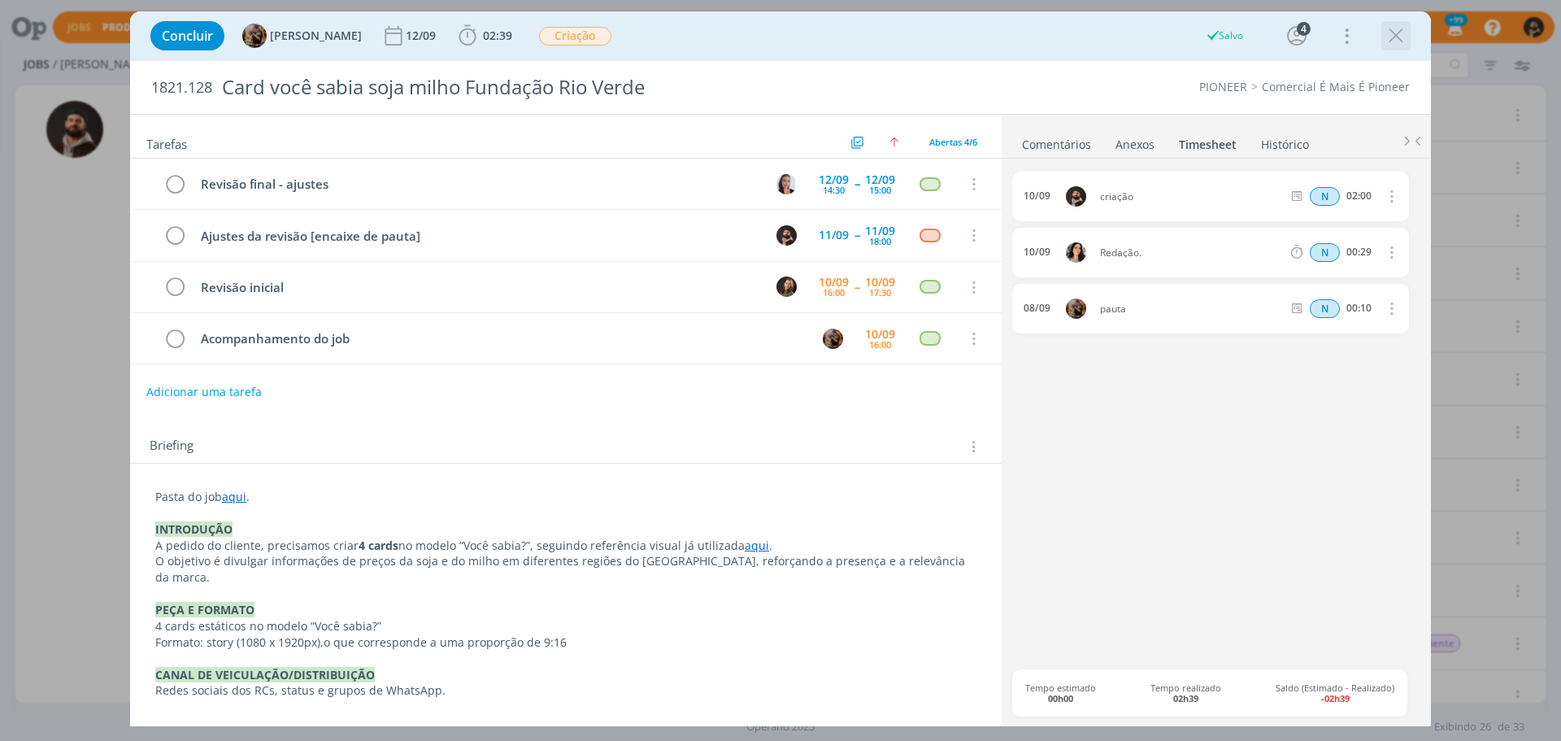
click at [1402, 33] on icon "dialog" at bounding box center [1396, 36] width 24 height 24
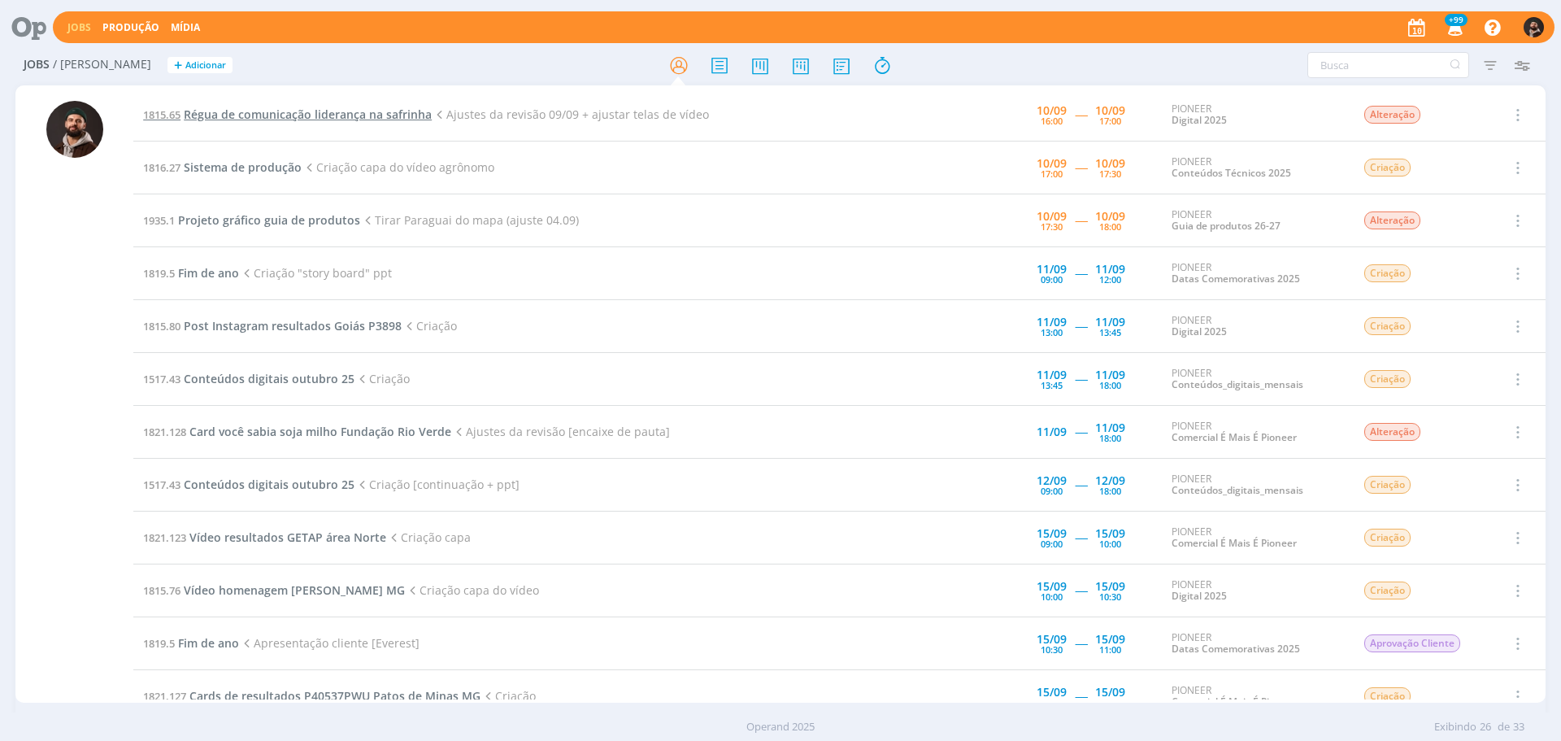
click at [310, 114] on span "Régua de comunicação liderança na safrinha" at bounding box center [308, 114] width 248 height 15
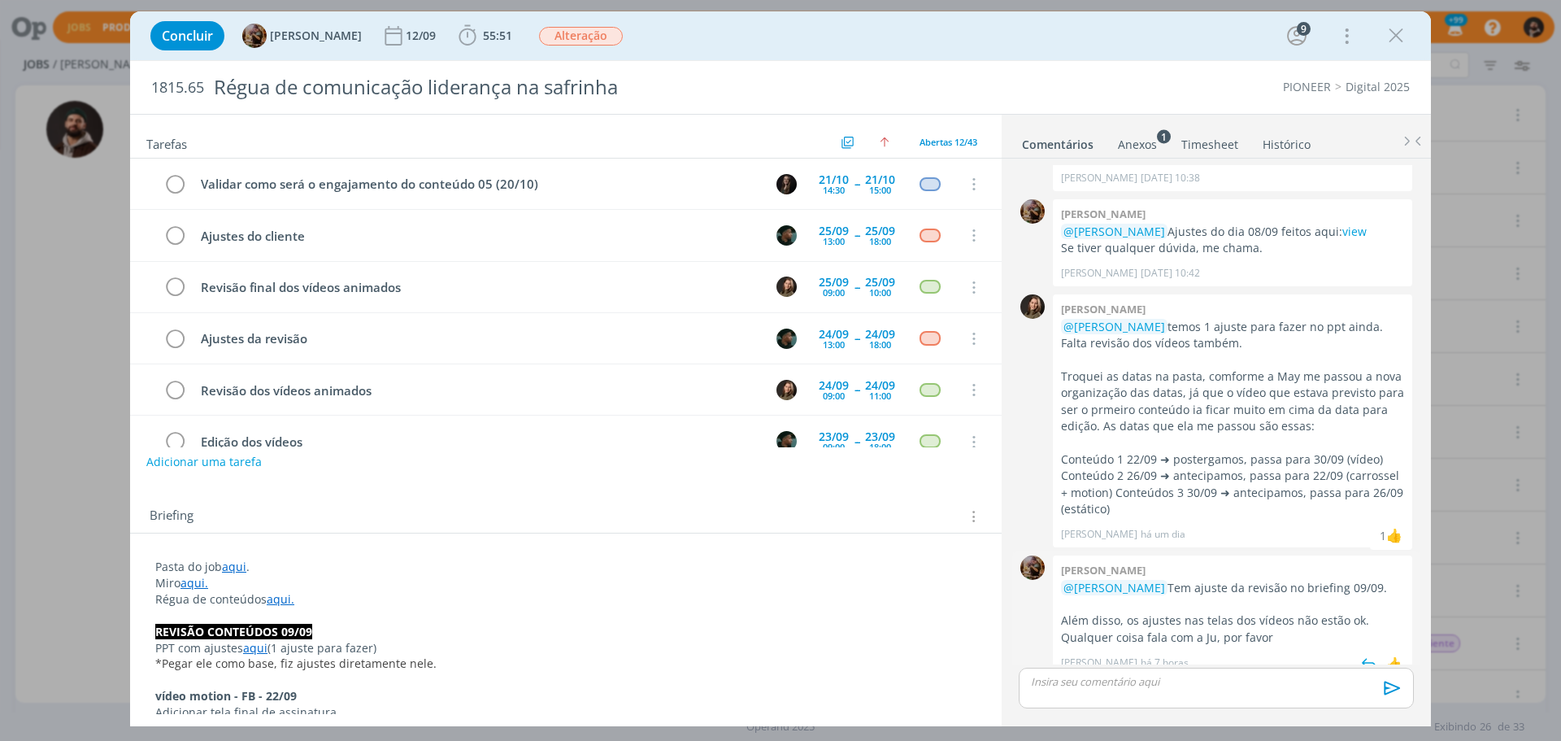
scroll to position [341, 0]
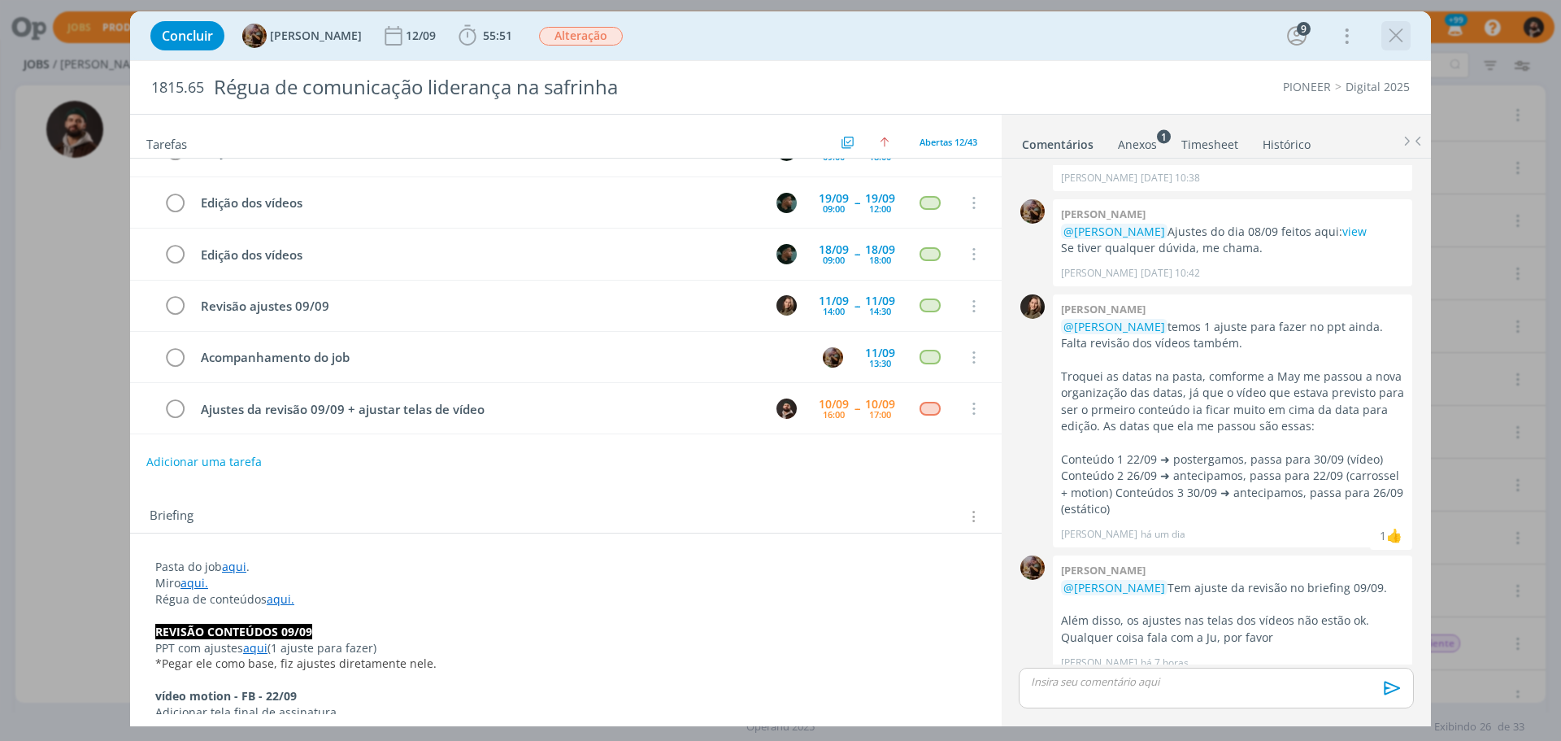
click at [1399, 31] on icon "dialog" at bounding box center [1396, 36] width 24 height 24
